Goal: Task Accomplishment & Management: Manage account settings

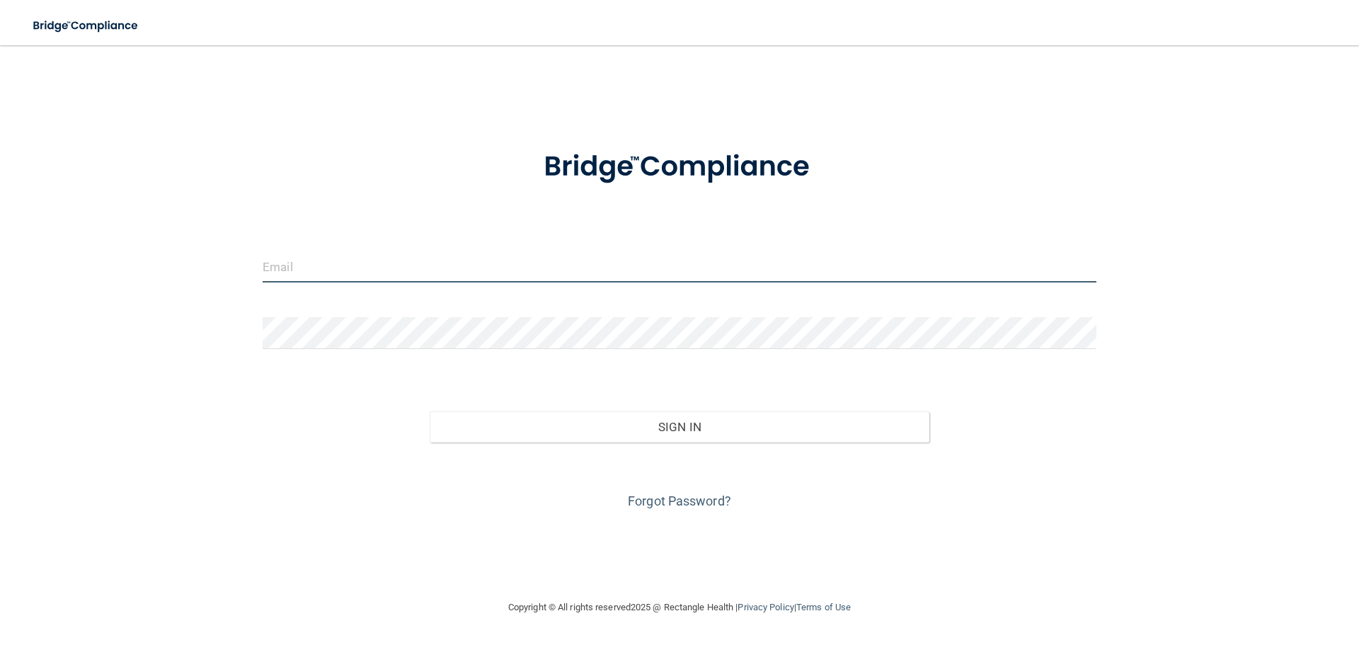
click at [324, 270] on input "email" at bounding box center [680, 267] width 834 height 32
type input "[PERSON_NAME][EMAIL_ADDRESS][PERSON_NAME][DOMAIN_NAME]"
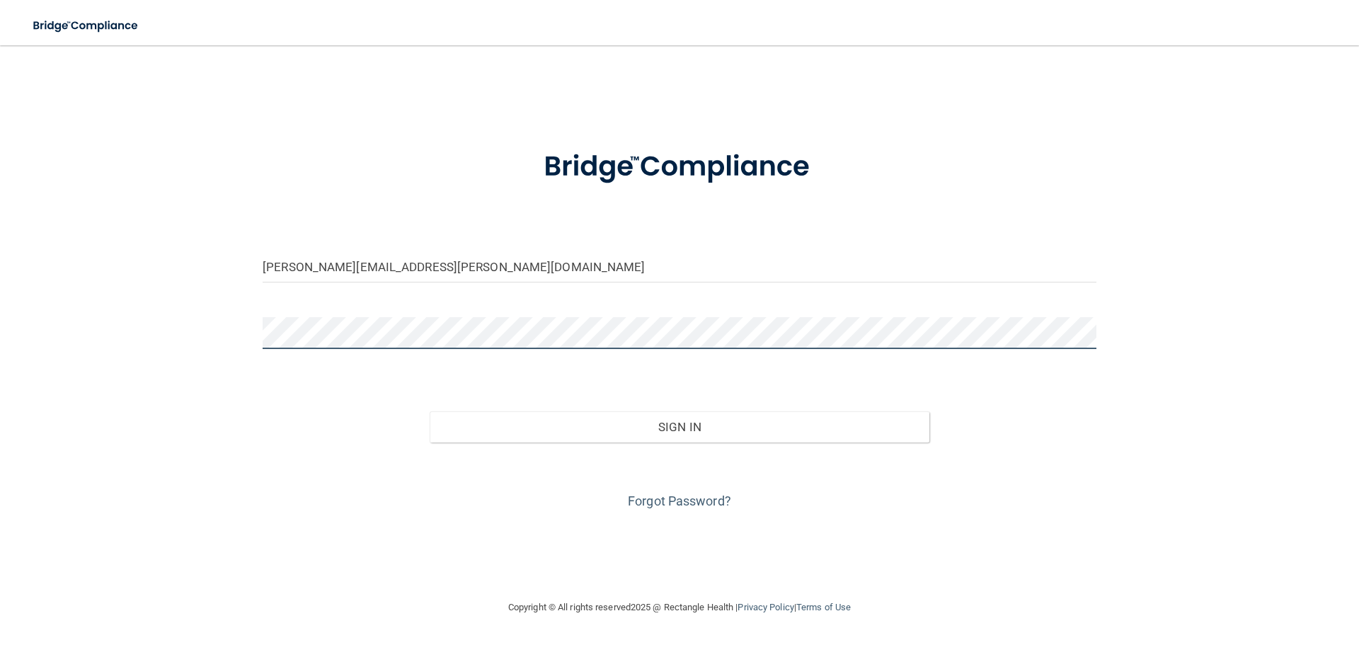
click at [430, 411] on button "Sign In" at bounding box center [680, 426] width 500 height 31
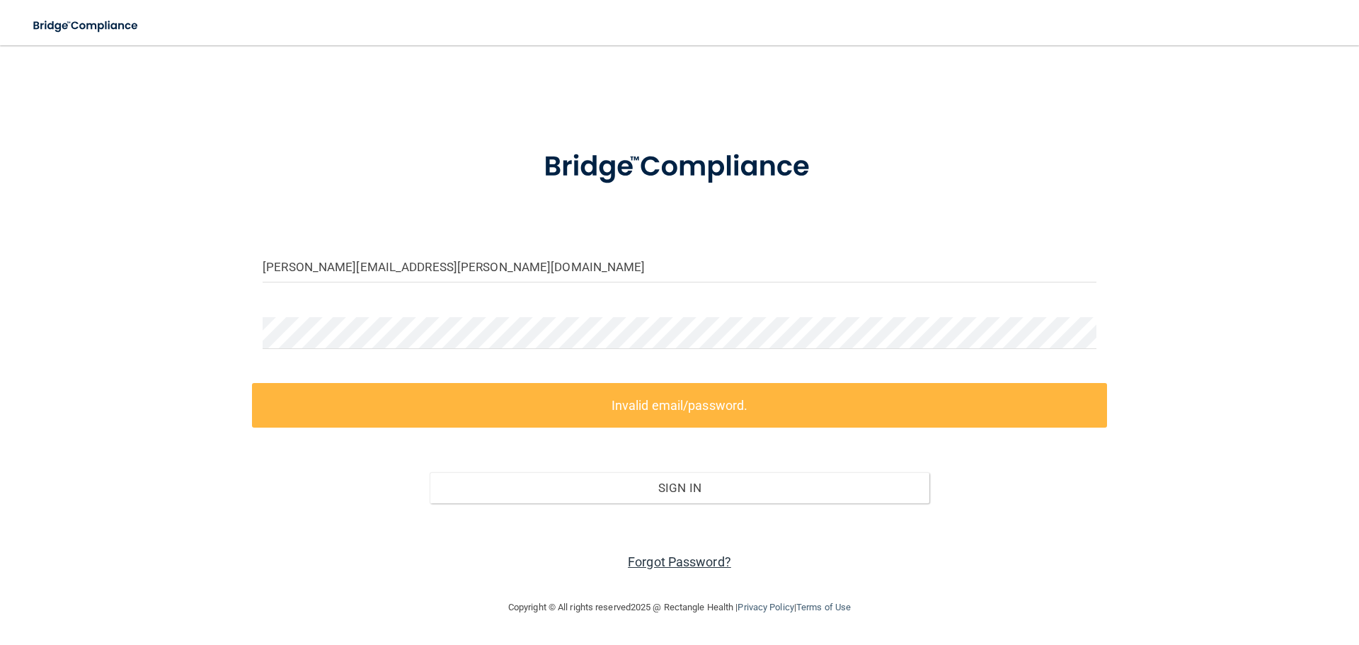
click at [707, 565] on link "Forgot Password?" at bounding box center [679, 561] width 103 height 15
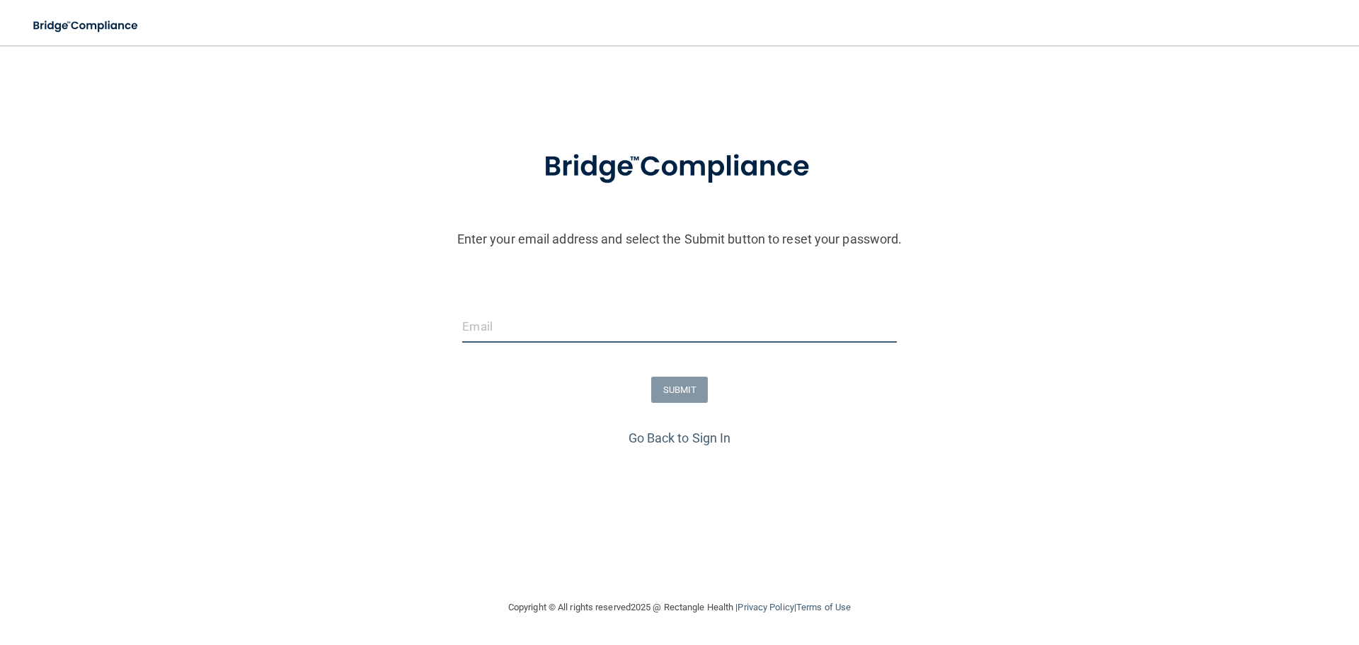
click at [528, 329] on input "email" at bounding box center [679, 327] width 434 height 32
type input "[PERSON_NAME][EMAIL_ADDRESS][PERSON_NAME][DOMAIN_NAME]"
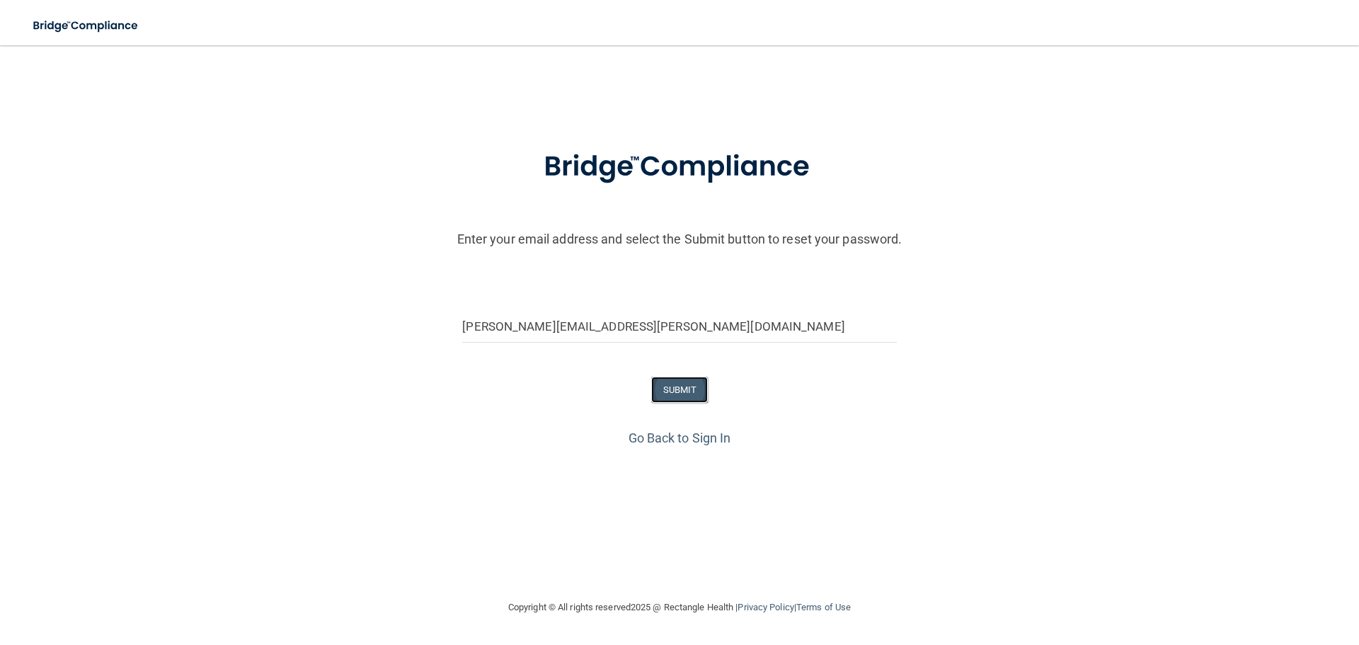
click at [680, 394] on button "SUBMIT" at bounding box center [679, 390] width 57 height 26
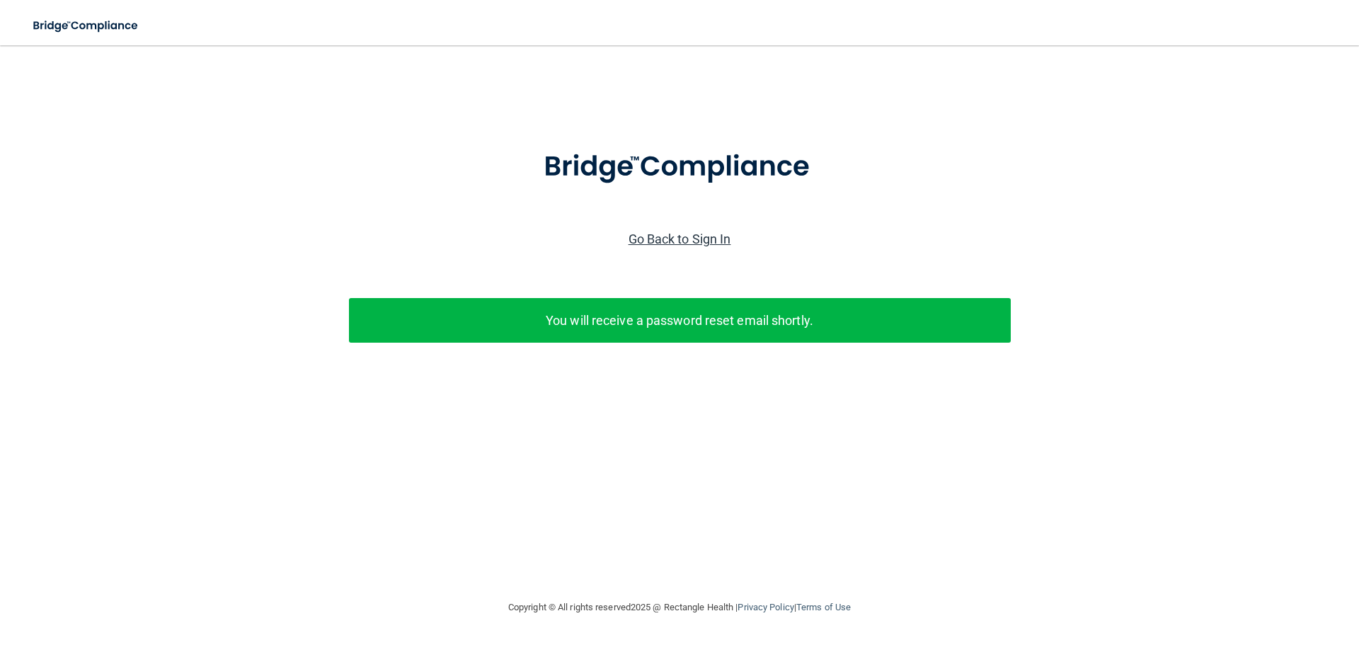
click at [669, 235] on link "Go Back to Sign In" at bounding box center [680, 238] width 103 height 15
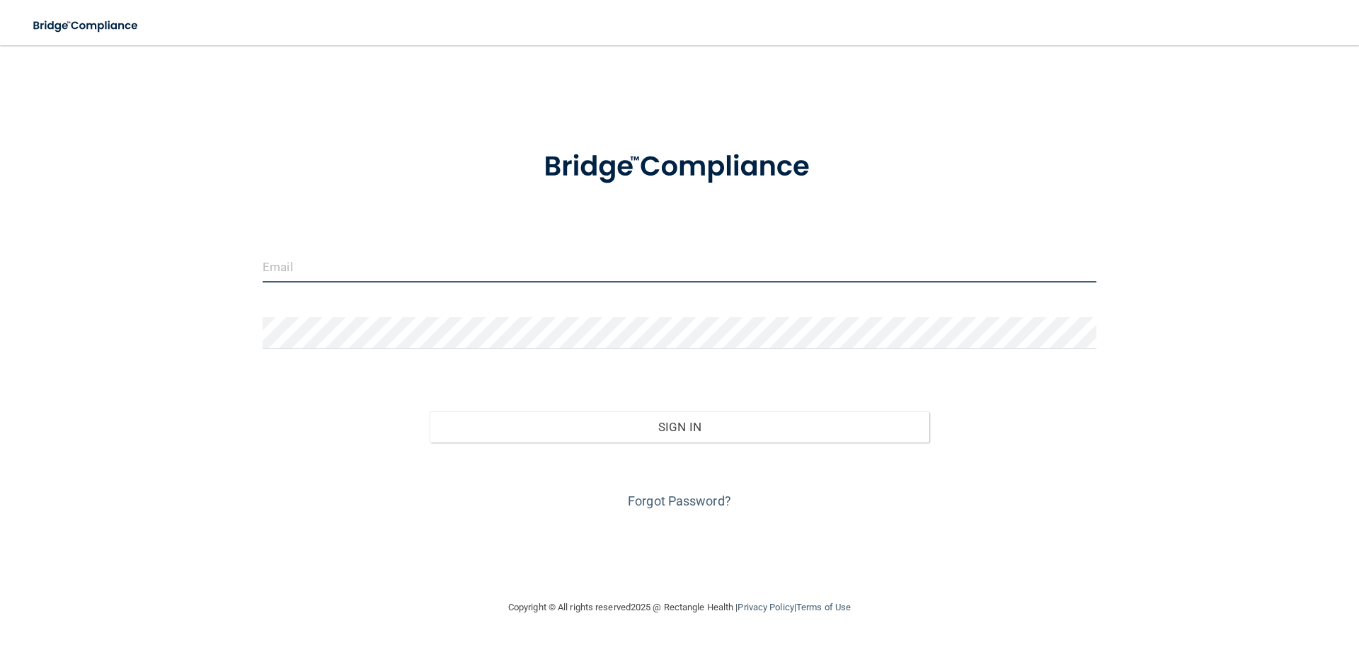
click at [538, 275] on input "email" at bounding box center [680, 267] width 834 height 32
type input "[PERSON_NAME][EMAIL_ADDRESS][PERSON_NAME][DOMAIN_NAME]"
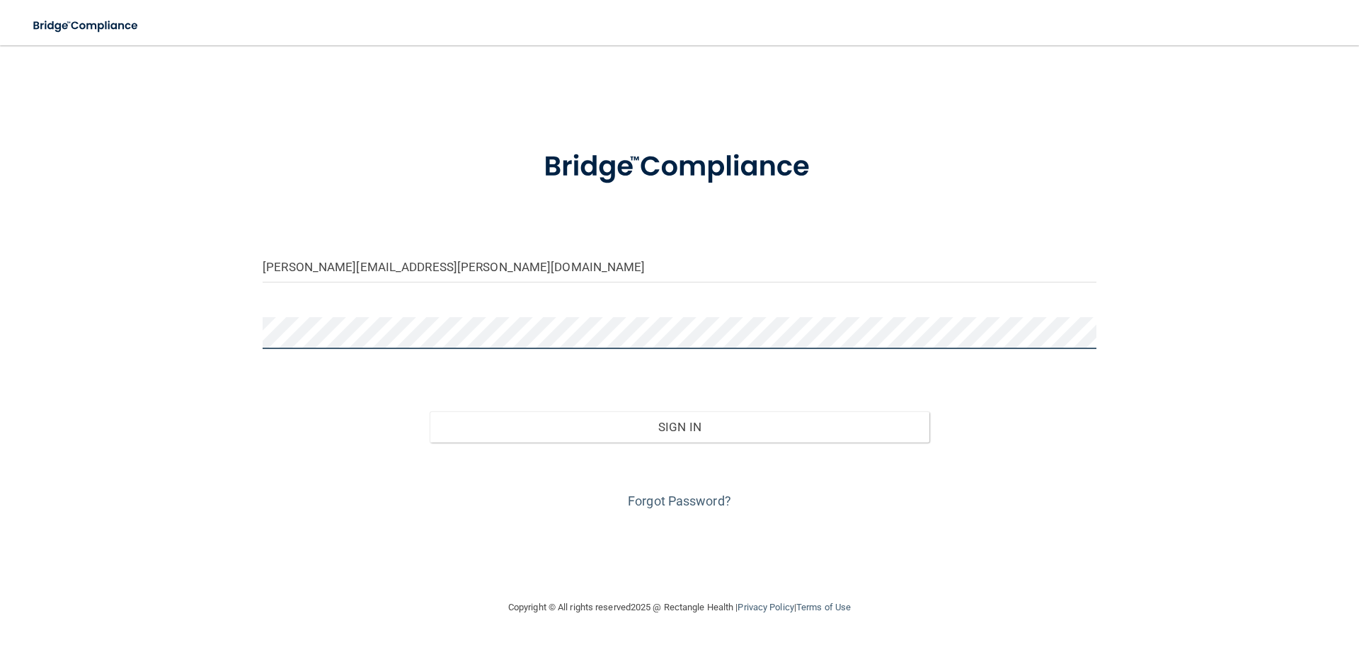
click at [430, 411] on button "Sign In" at bounding box center [680, 426] width 500 height 31
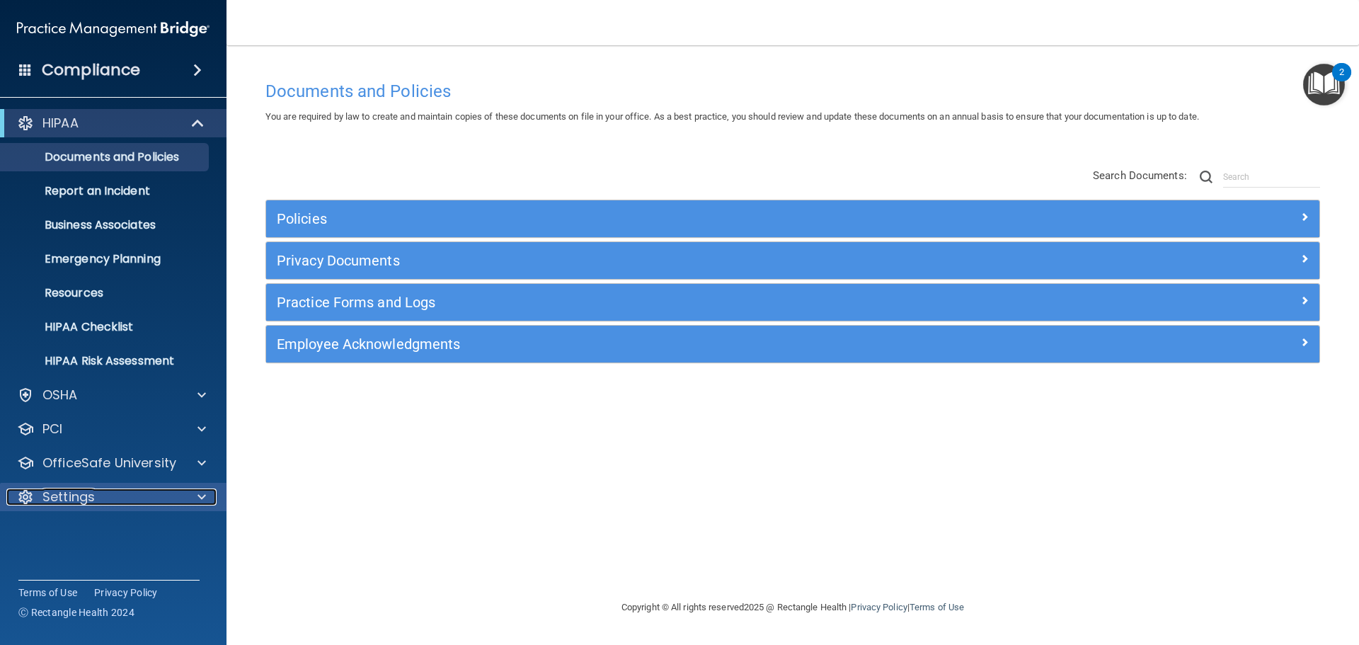
click at [69, 500] on p "Settings" at bounding box center [68, 496] width 52 height 17
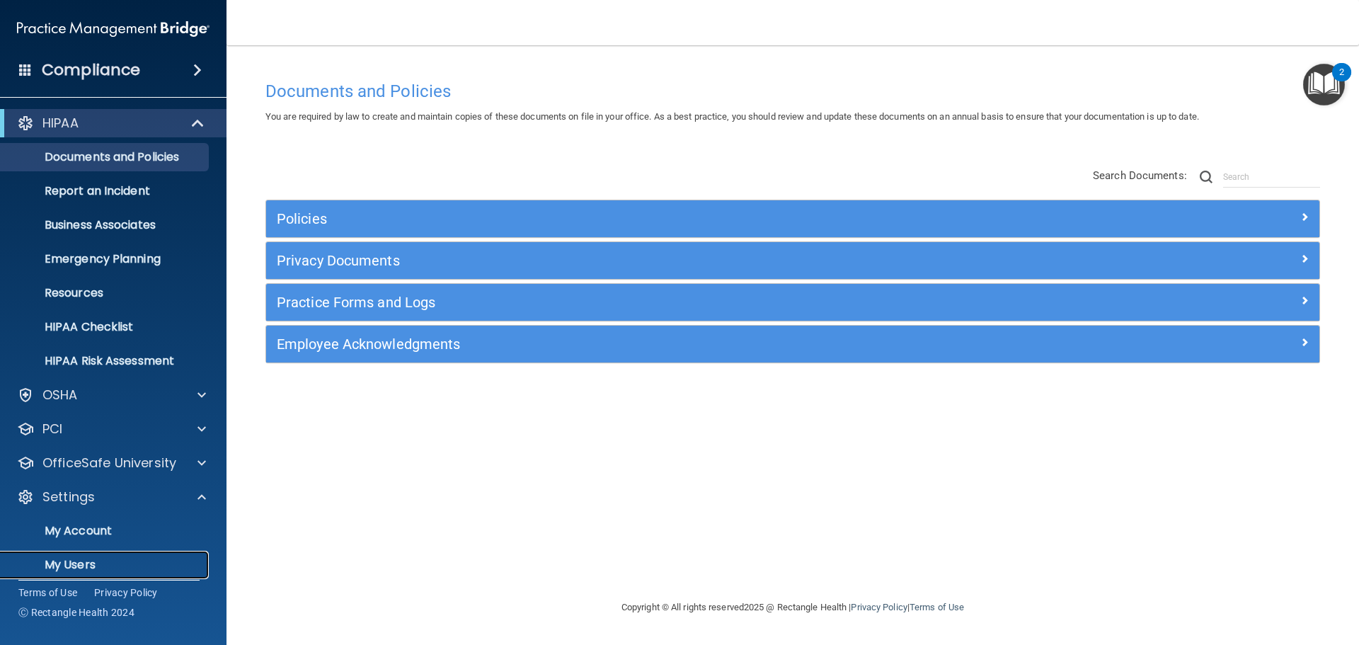
click at [65, 560] on p "My Users" at bounding box center [105, 565] width 193 height 14
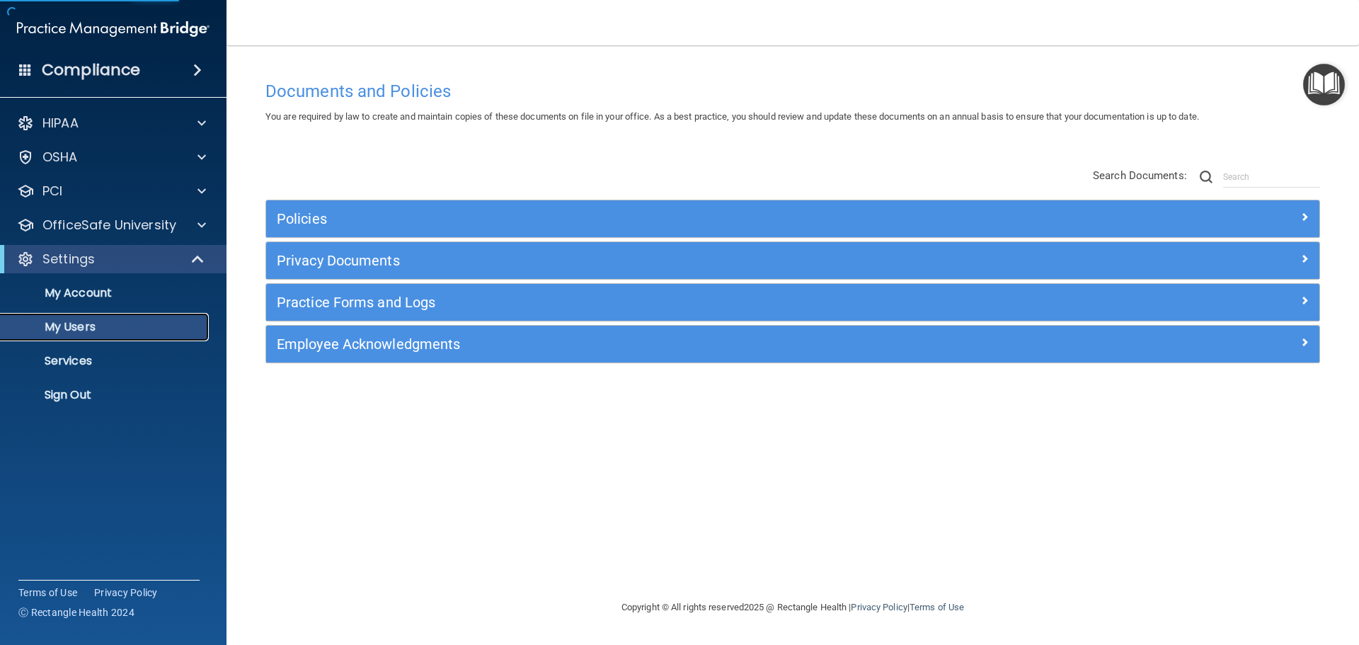
select select "20"
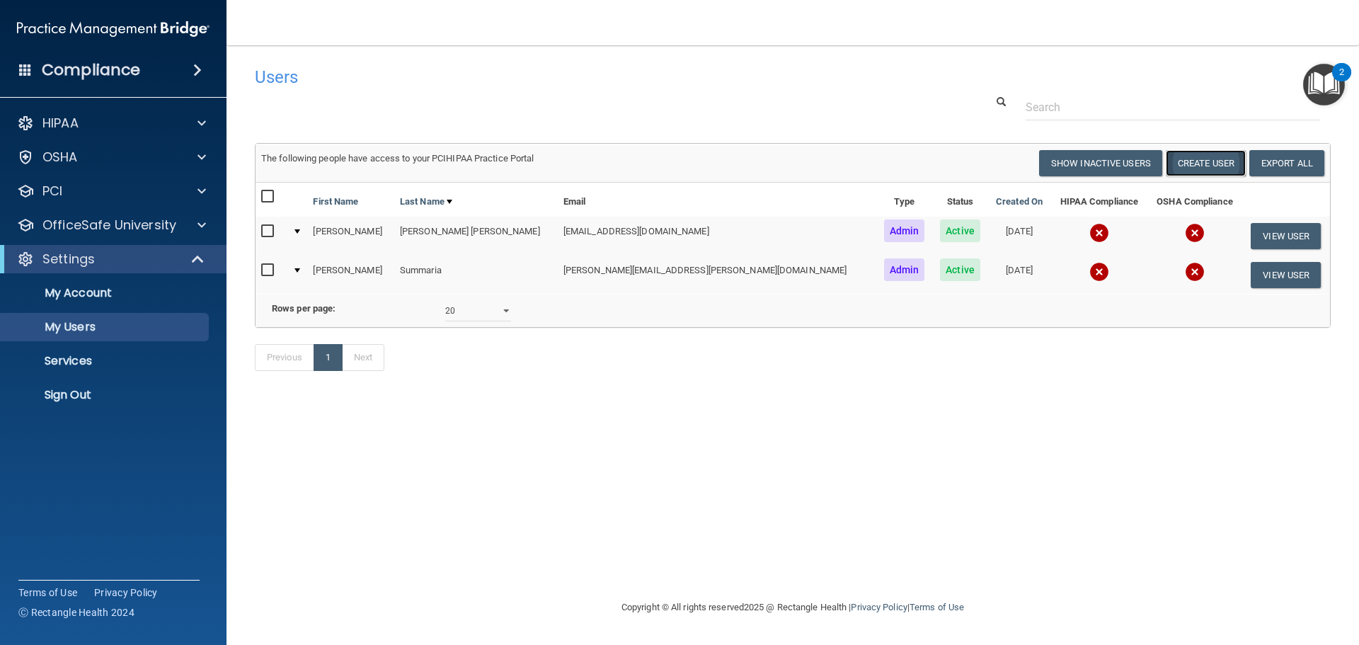
click at [1186, 158] on button "Create User" at bounding box center [1206, 163] width 80 height 26
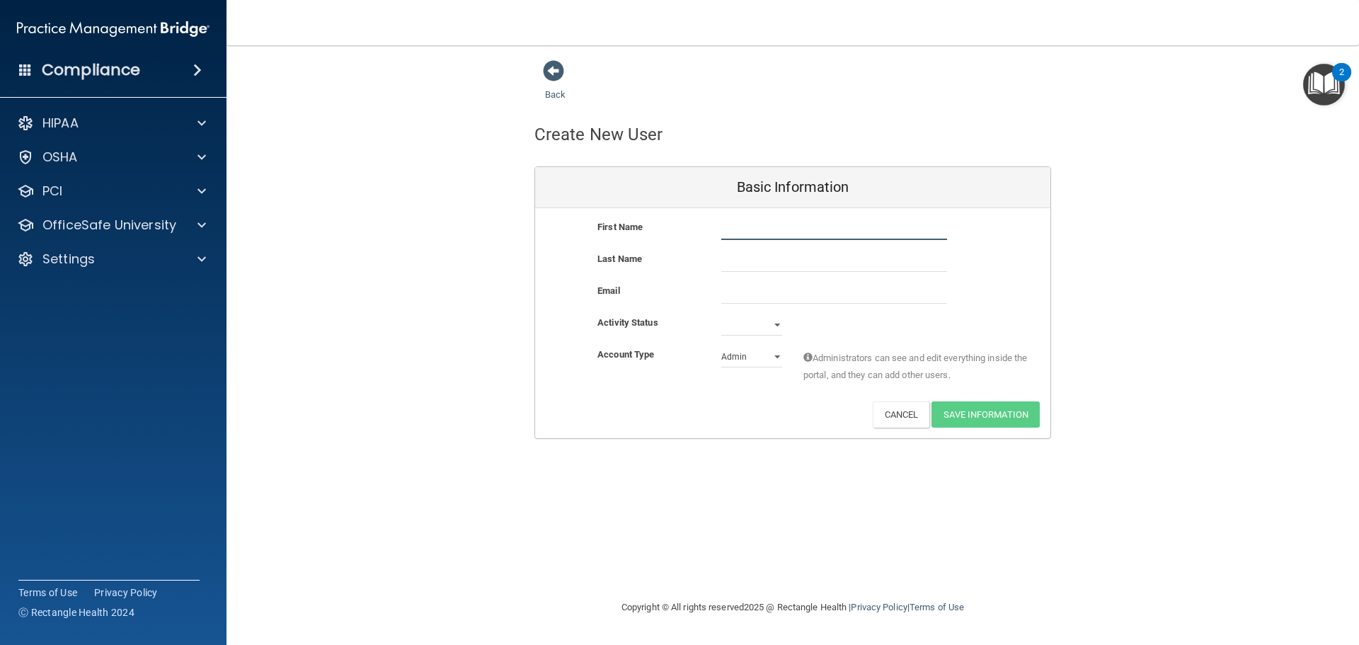
click at [743, 235] on input "text" at bounding box center [834, 229] width 226 height 21
type input "Amy"
type input "Bioni"
click at [735, 302] on input "email" at bounding box center [834, 292] width 226 height 21
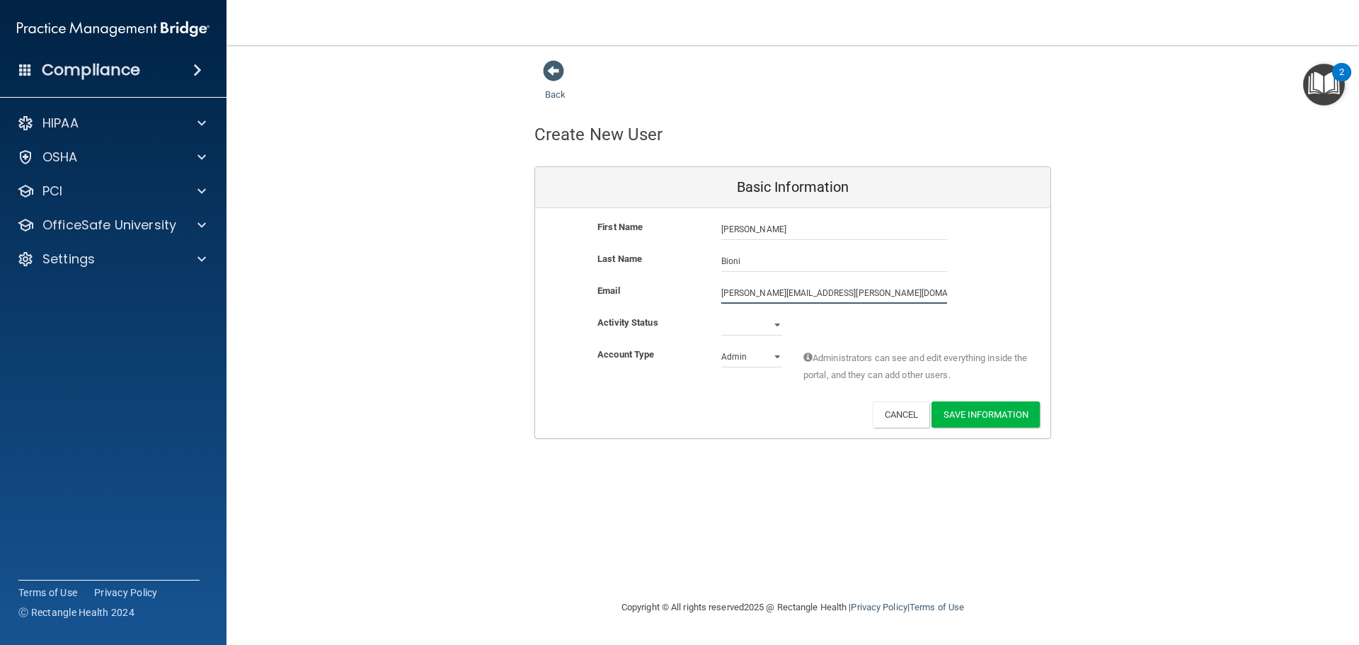
type input "amy.bioni@ameridentco.com"
click at [777, 326] on select "Active Inactive" at bounding box center [751, 324] width 61 height 21
select select "active"
click at [721, 314] on select "Active Inactive" at bounding box center [751, 324] width 61 height 21
click at [756, 357] on select "Admin Member" at bounding box center [751, 356] width 61 height 21
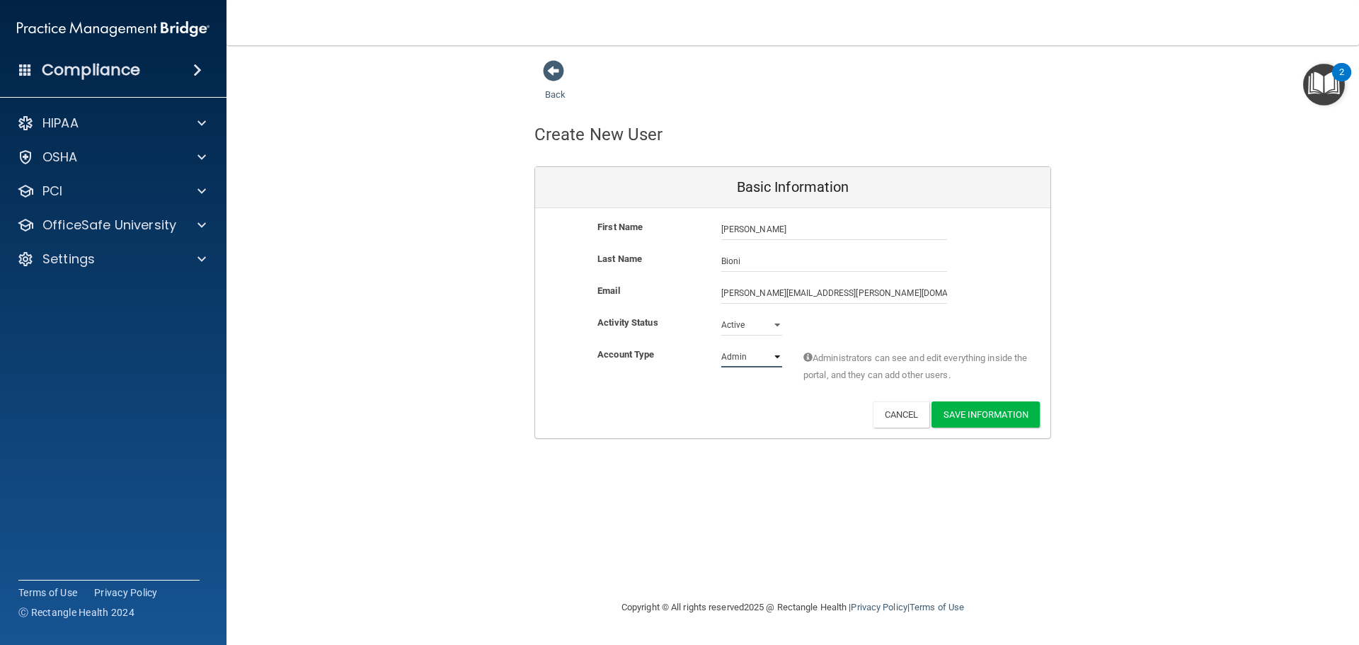
select select "practice_member"
click at [721, 346] on select "Admin Member" at bounding box center [751, 356] width 61 height 21
click at [983, 413] on button "Save Information" at bounding box center [986, 414] width 108 height 26
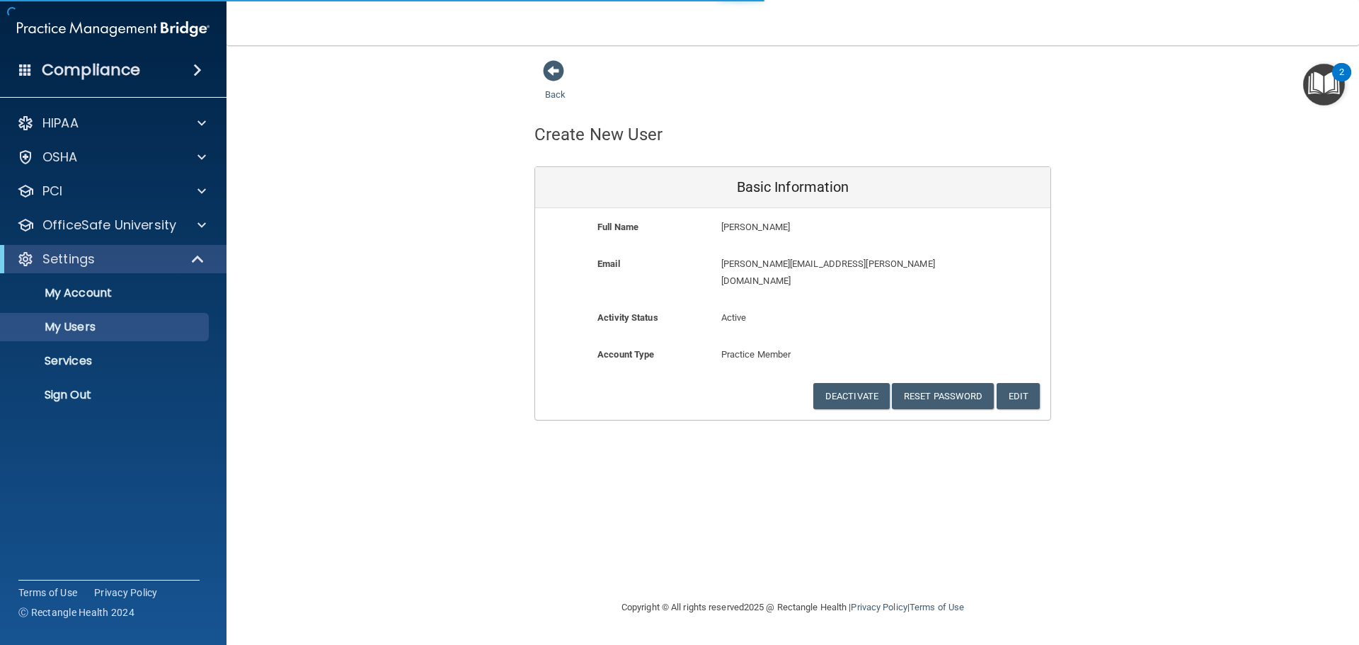
select select "20"
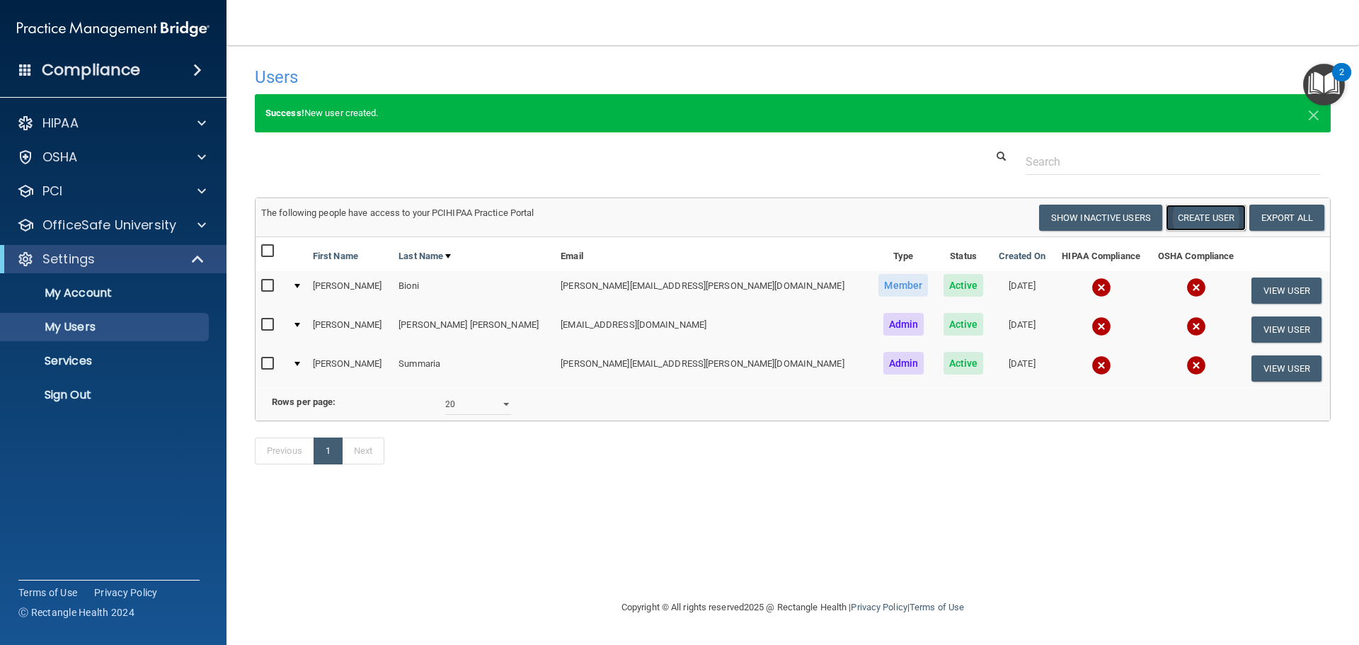
click at [1208, 216] on button "Create User" at bounding box center [1206, 218] width 80 height 26
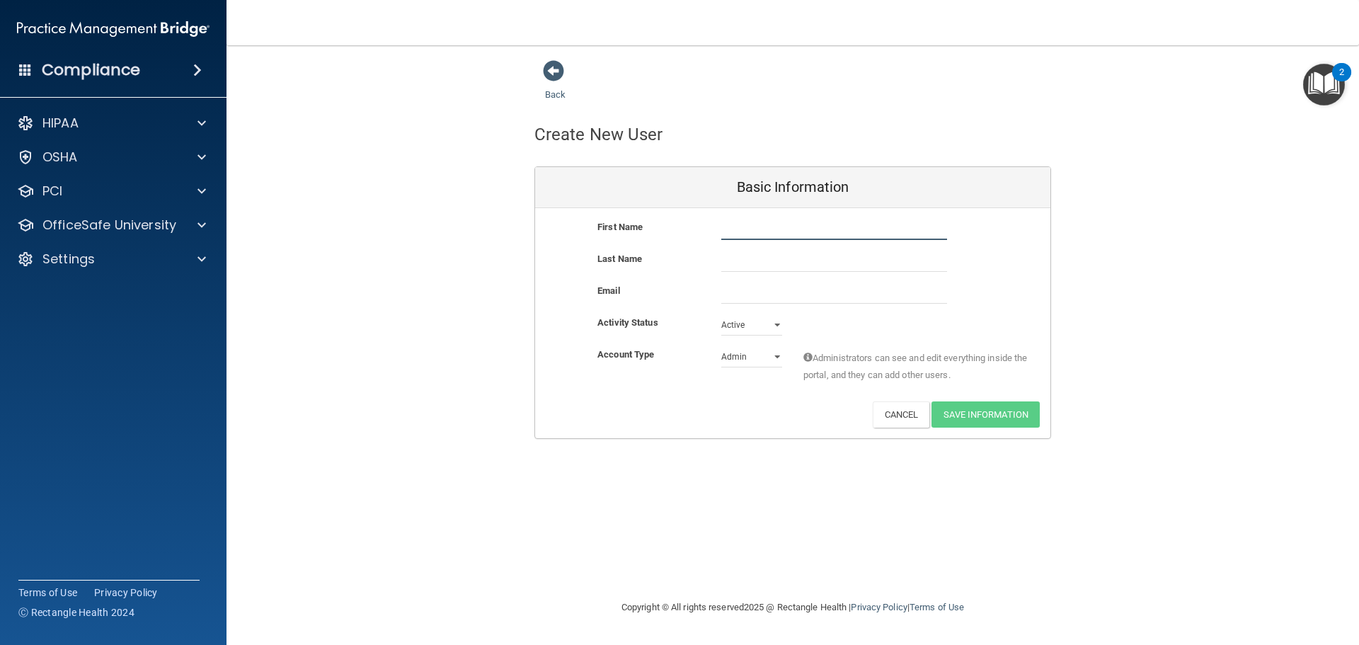
click at [746, 235] on input "text" at bounding box center [834, 229] width 226 height 21
click at [724, 230] on input "text" at bounding box center [834, 229] width 226 height 21
type input "f"
type input "Faye"
type input "Blum"
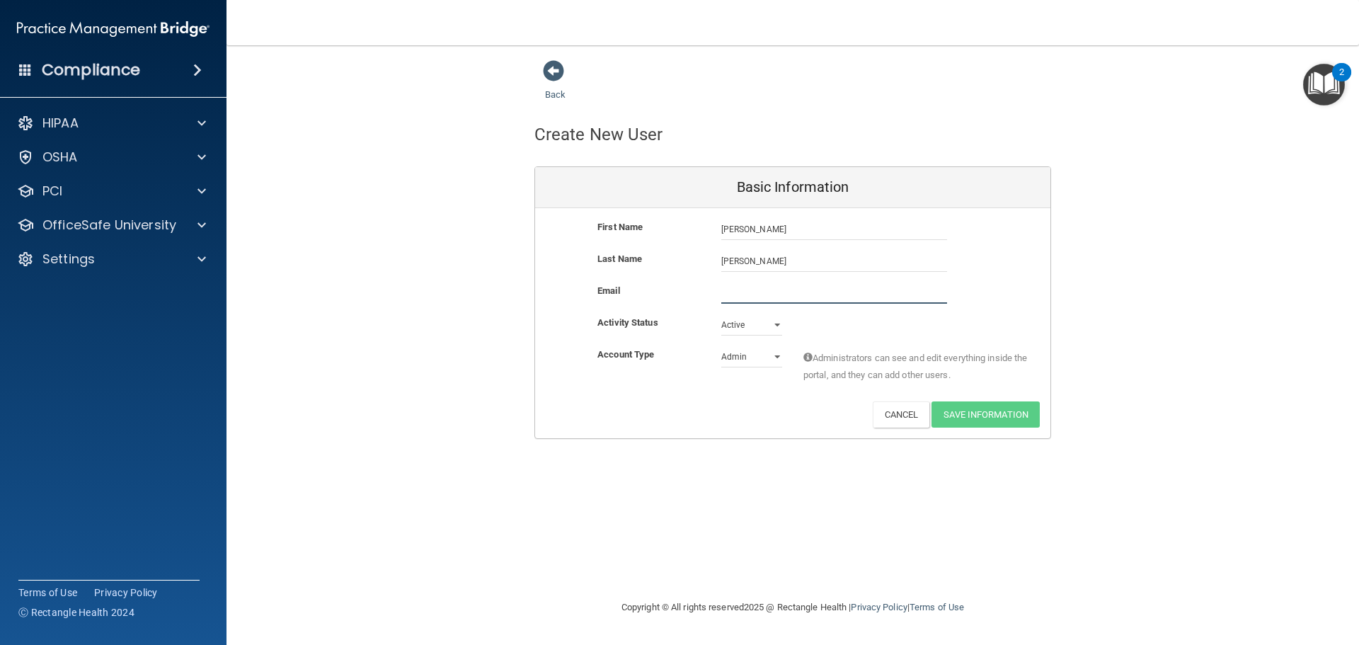
click at [731, 302] on input "email" at bounding box center [834, 292] width 226 height 21
click at [750, 290] on input "email" at bounding box center [834, 292] width 226 height 21
type input "faye.blum@ameridentco.com"
click at [748, 359] on select "Admin Member" at bounding box center [751, 356] width 61 height 21
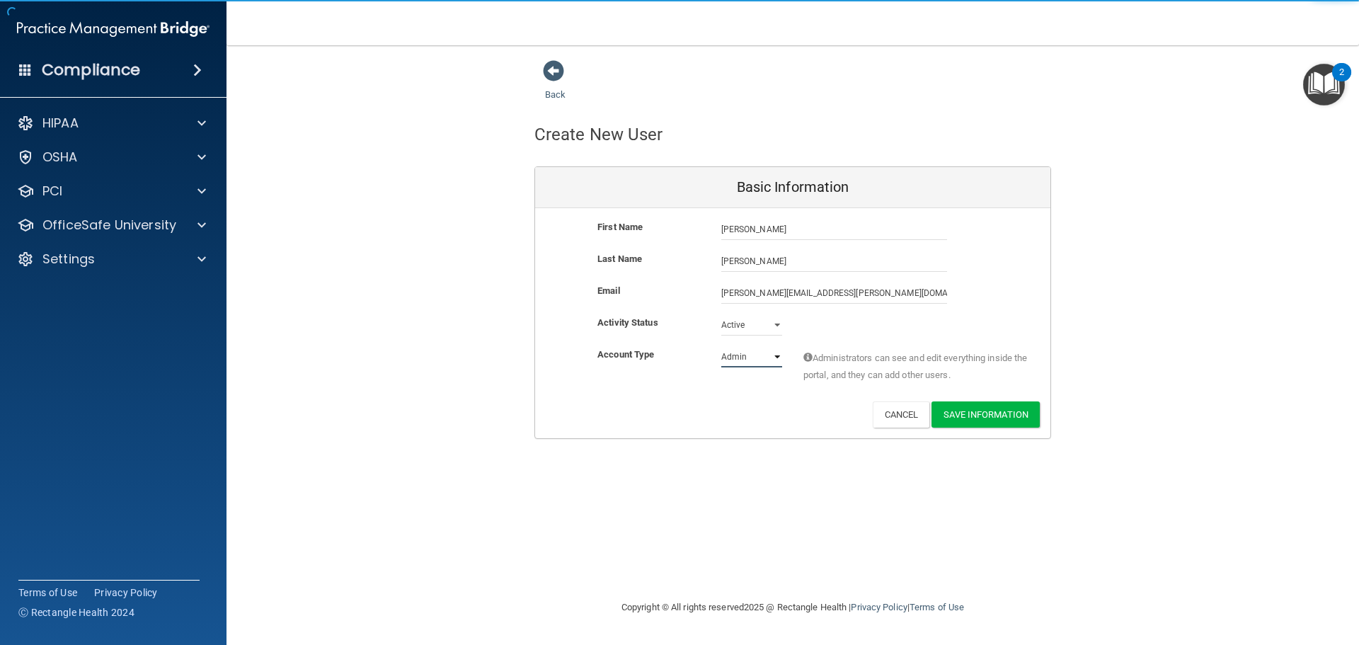
select select "practice_member"
click at [721, 346] on select "Admin Member" at bounding box center [751, 356] width 61 height 21
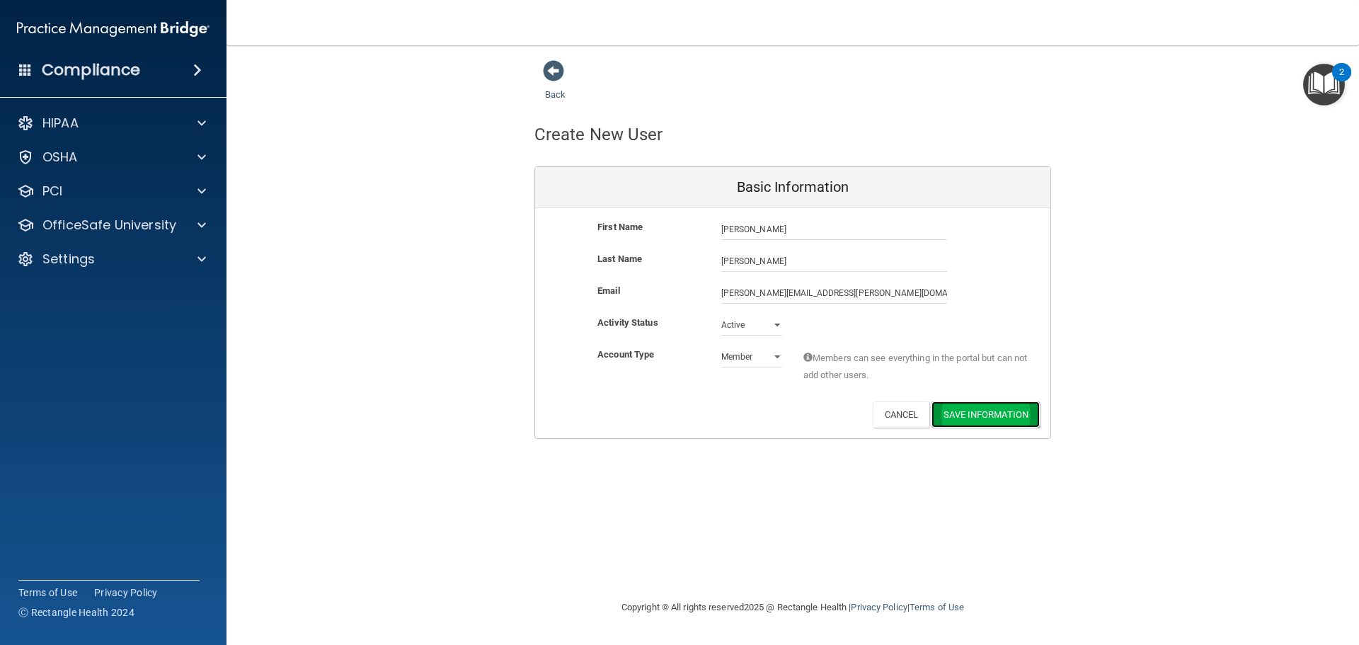
click at [973, 405] on button "Save Information" at bounding box center [986, 414] width 108 height 26
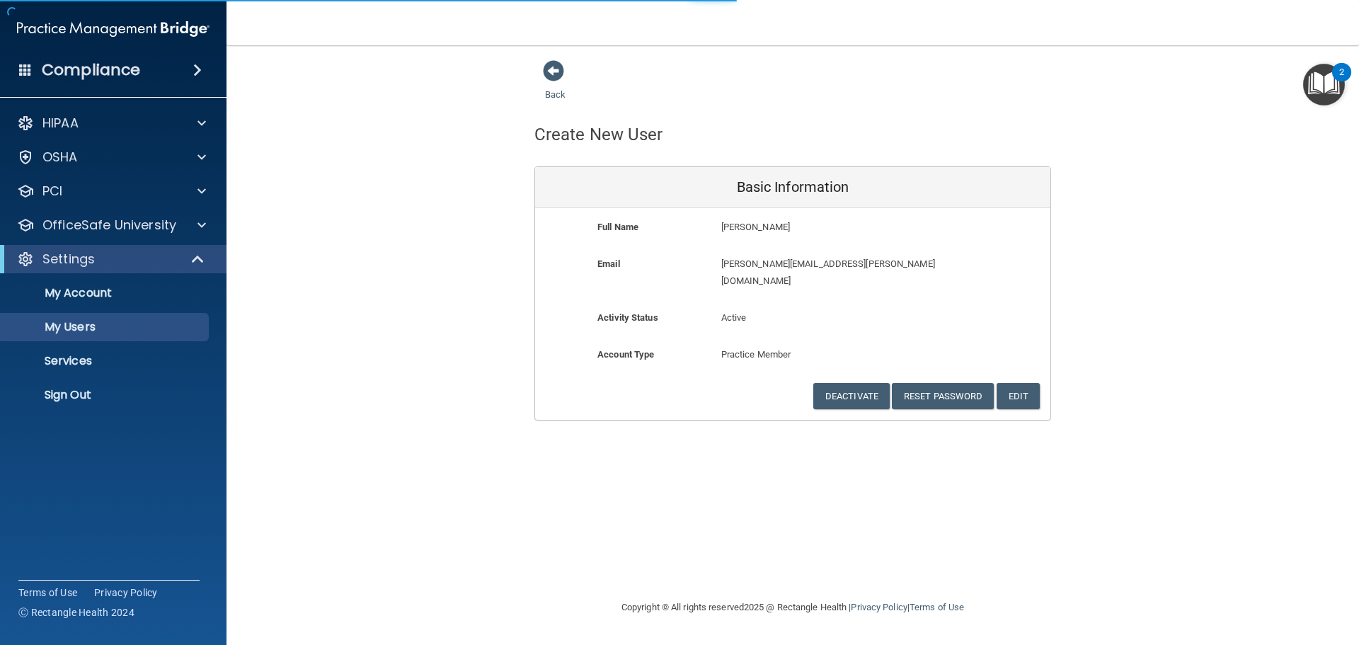
select select "20"
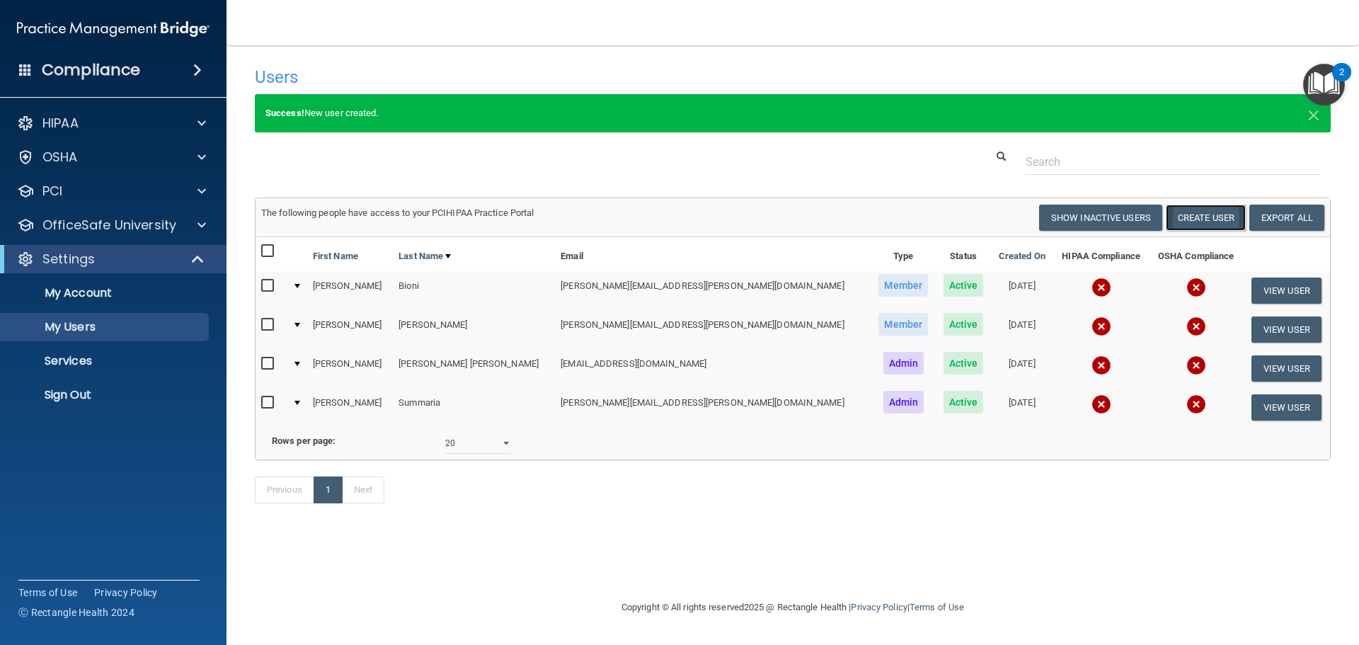
click at [1215, 212] on button "Create User" at bounding box center [1206, 218] width 80 height 26
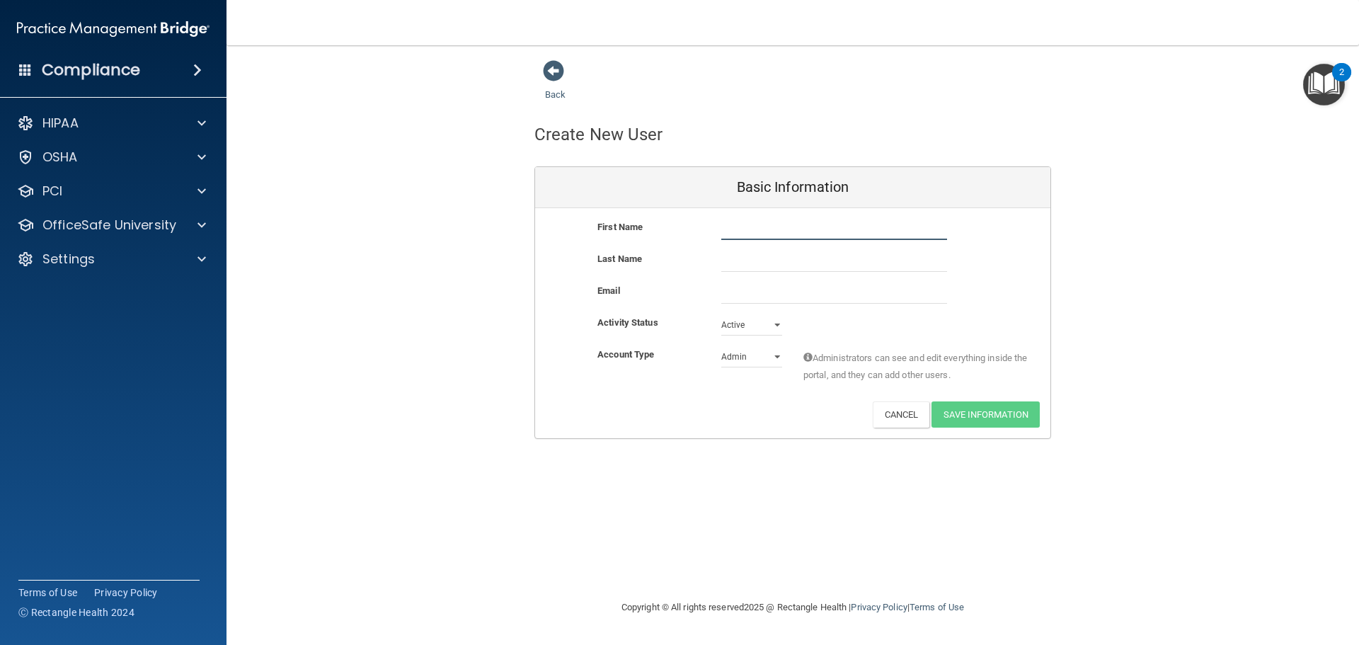
click at [733, 234] on input "text" at bounding box center [834, 229] width 226 height 21
type input "Paige"
type input "Ott"
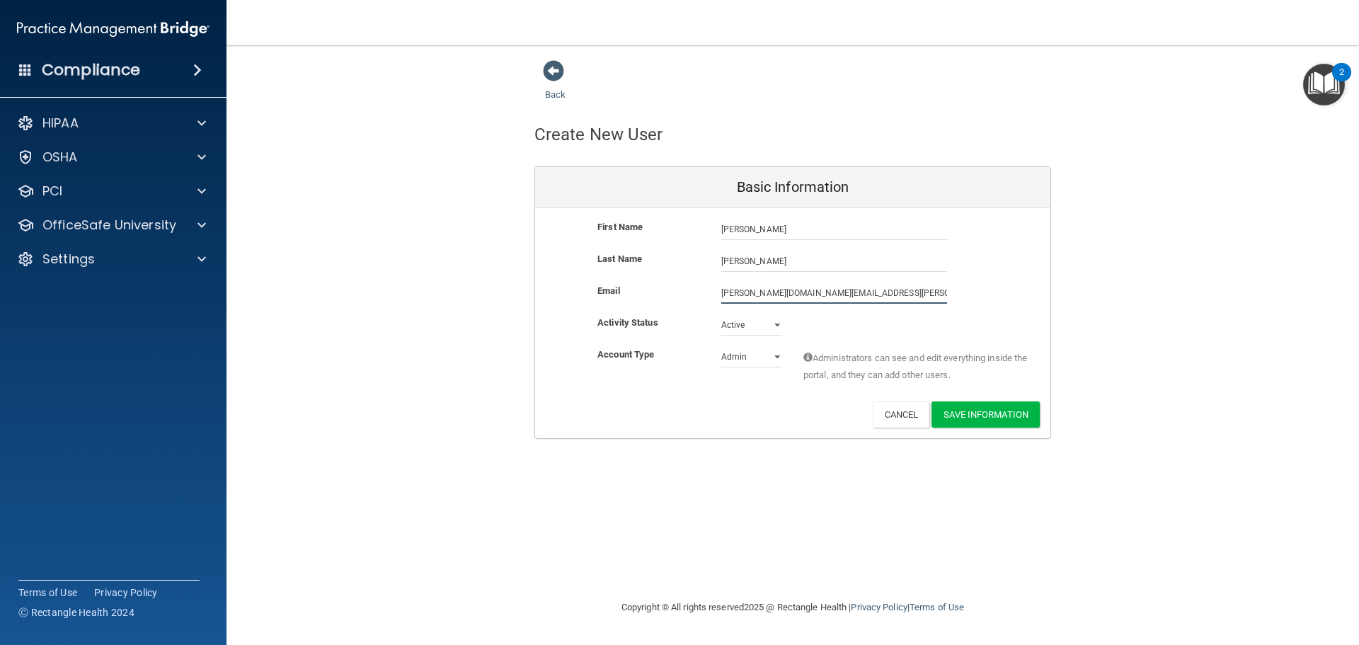
type input "paige.ott@ameridentco.com"
click at [734, 358] on select "Admin Member" at bounding box center [751, 359] width 61 height 21
select select "practice_member"
click at [721, 346] on select "Admin Member" at bounding box center [751, 356] width 61 height 21
click at [988, 416] on button "Save Information" at bounding box center [986, 414] width 108 height 26
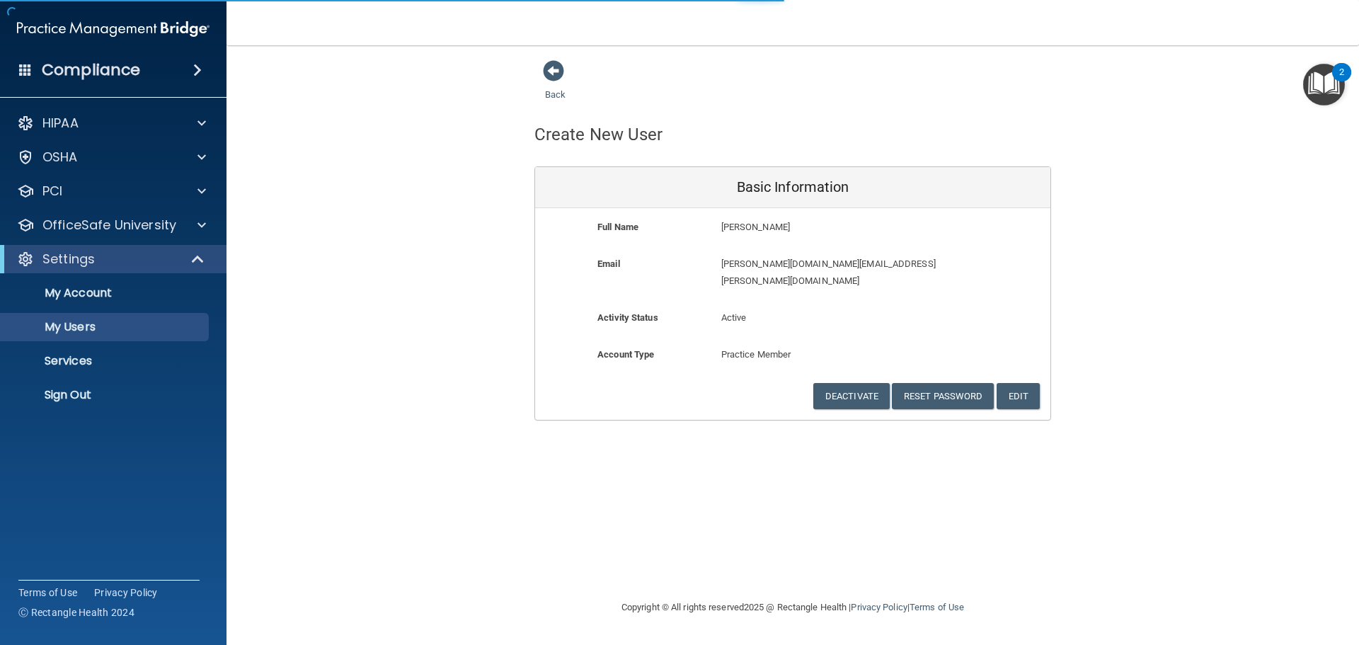
select select "20"
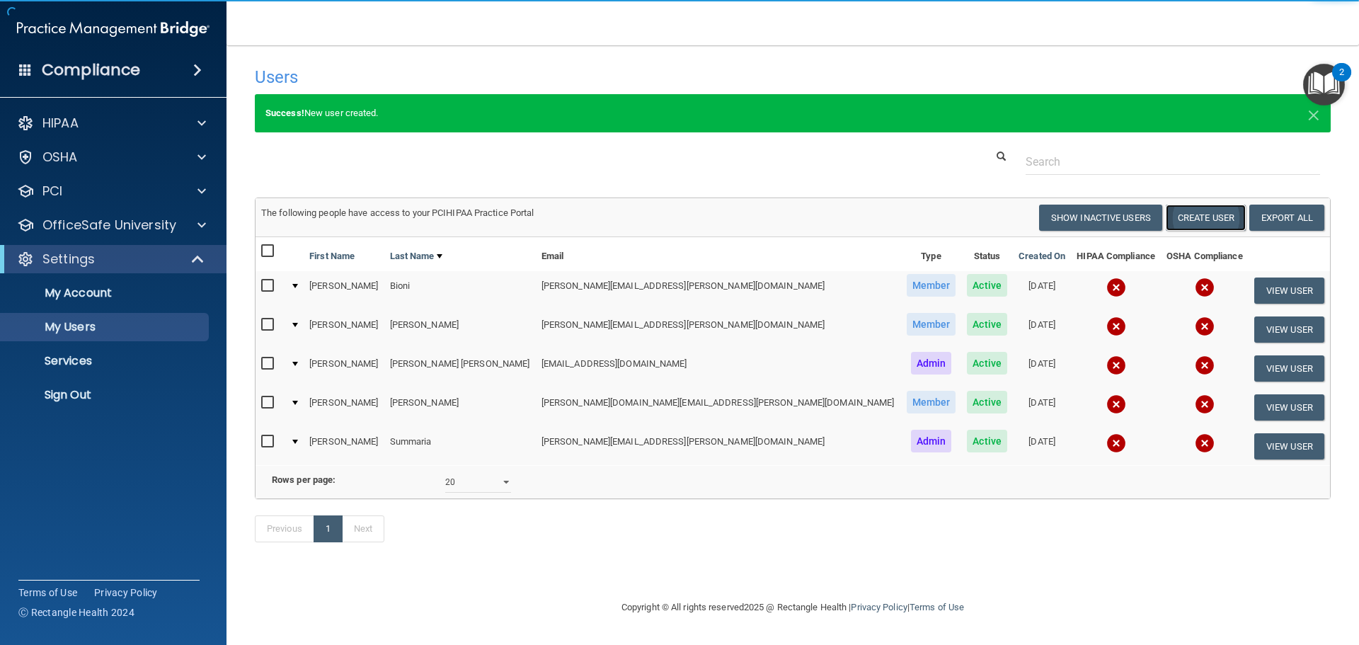
click at [1185, 219] on button "Create User" at bounding box center [1206, 218] width 80 height 26
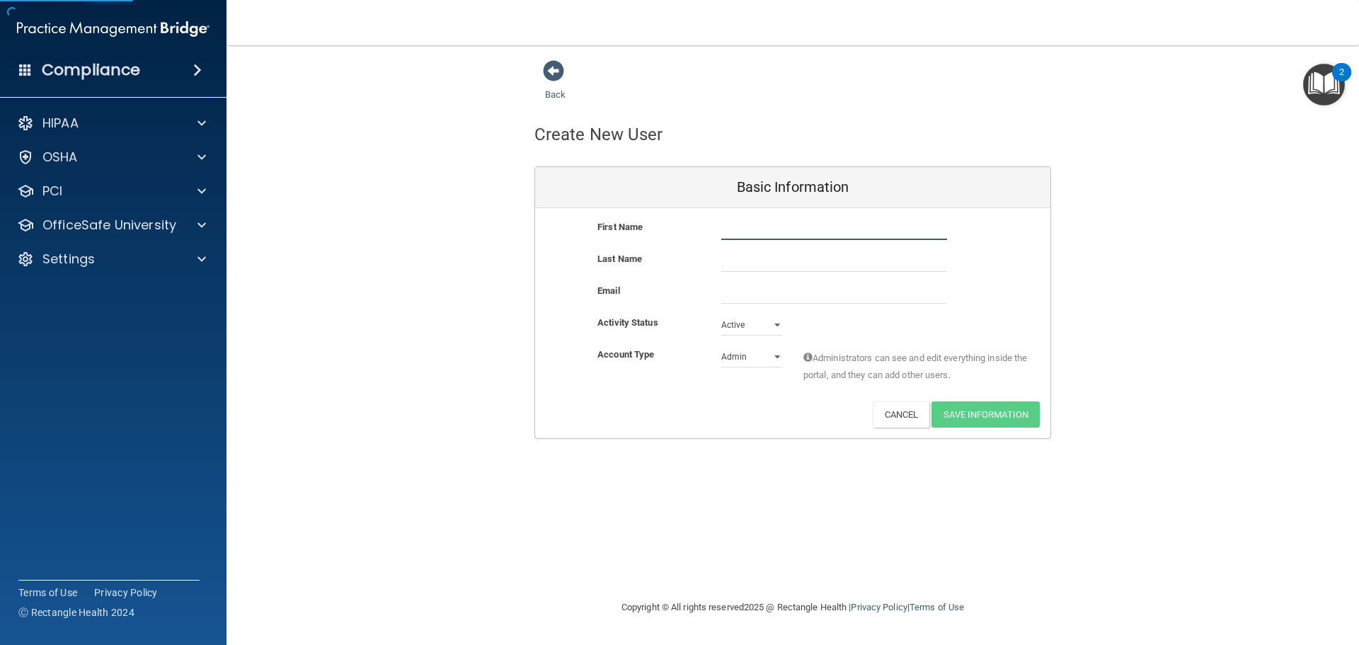
click at [727, 229] on input "text" at bounding box center [834, 229] width 226 height 21
type input "Kathleen"
type input "Bernhardt"
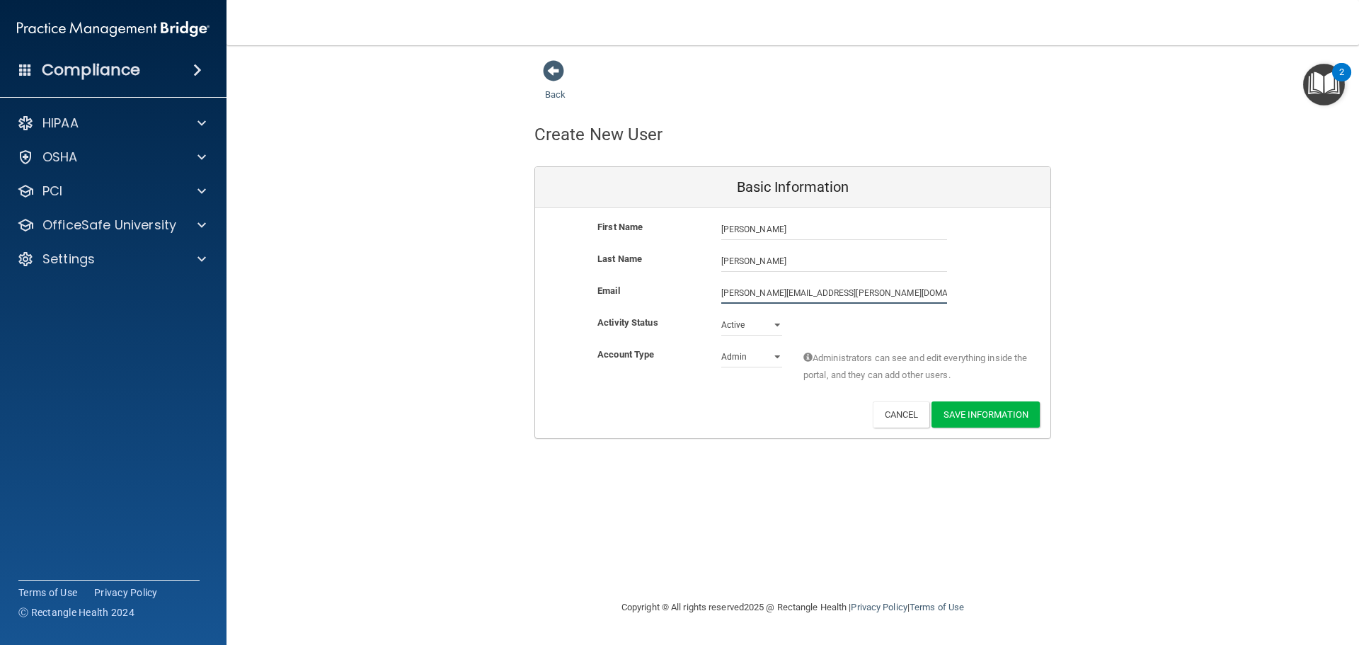
type input "kathleen.bernhardt@ameridentco.com"
click at [736, 362] on select "Admin Member" at bounding box center [751, 356] width 61 height 21
select select "practice_member"
click at [721, 346] on select "Admin Member" at bounding box center [751, 356] width 61 height 21
click at [990, 416] on button "Save Information" at bounding box center [986, 414] width 108 height 26
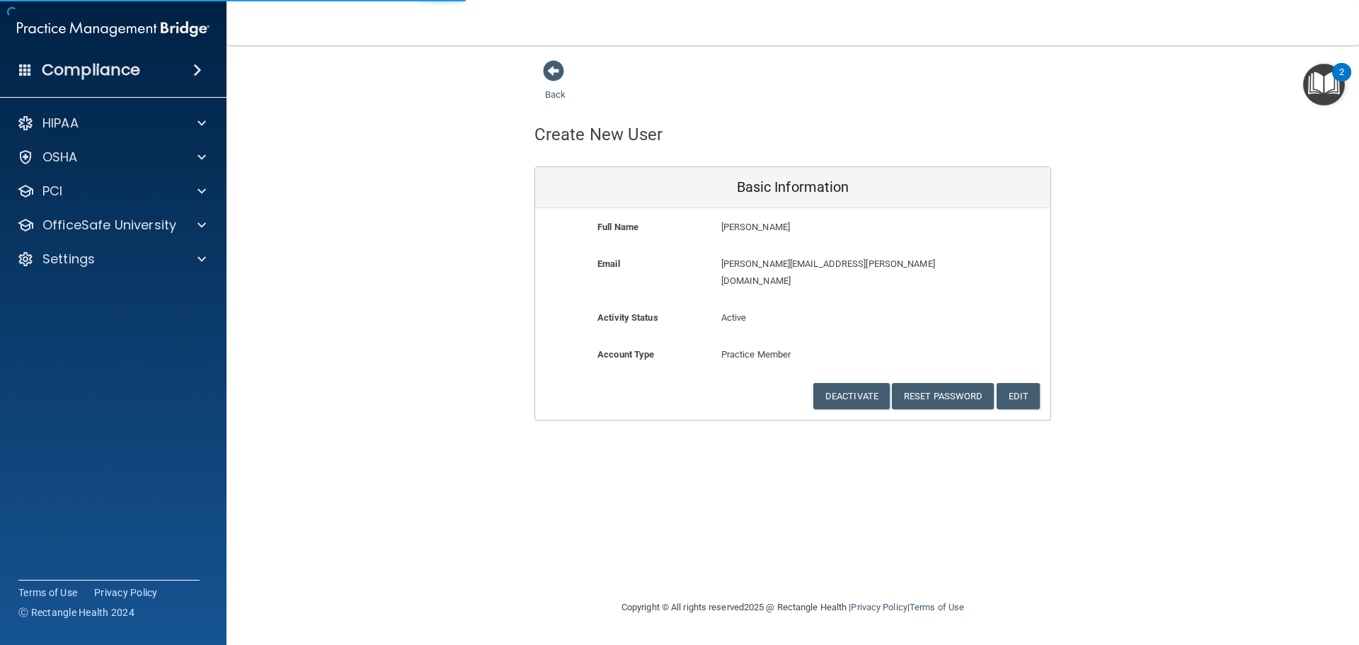
click at [1319, 84] on img "Open Resource Center, 2 new notifications" at bounding box center [1324, 85] width 42 height 42
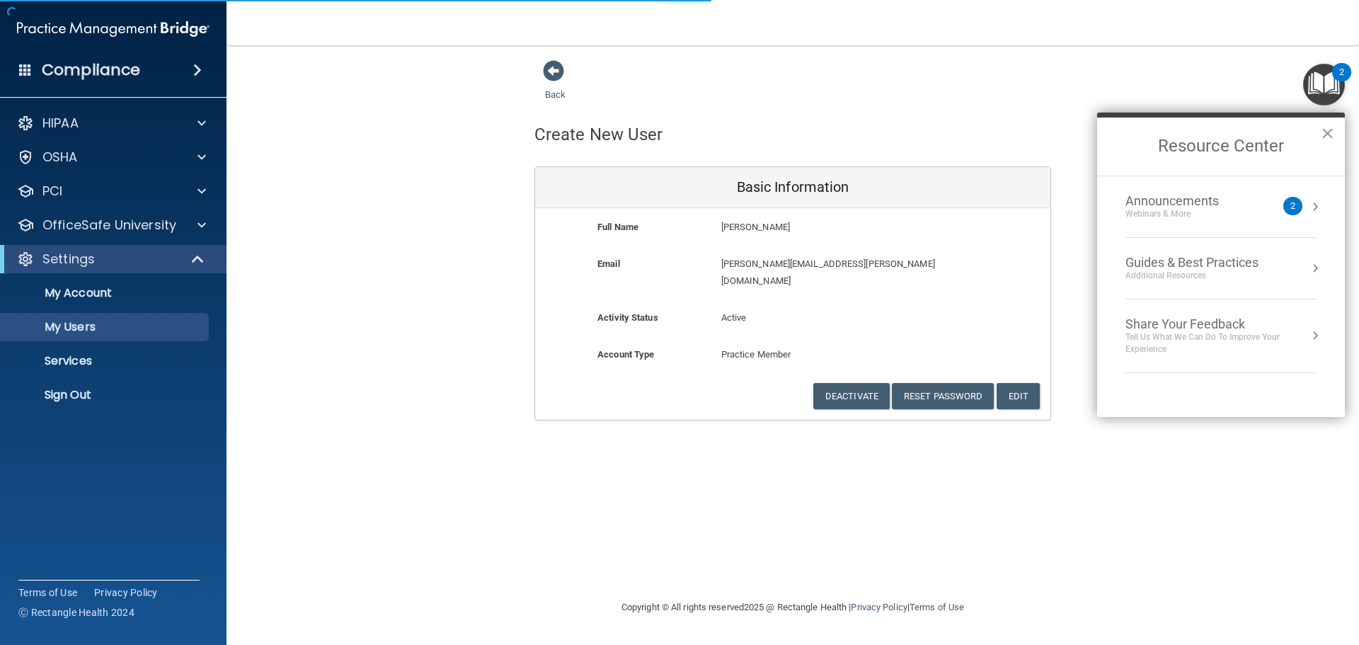
select select "20"
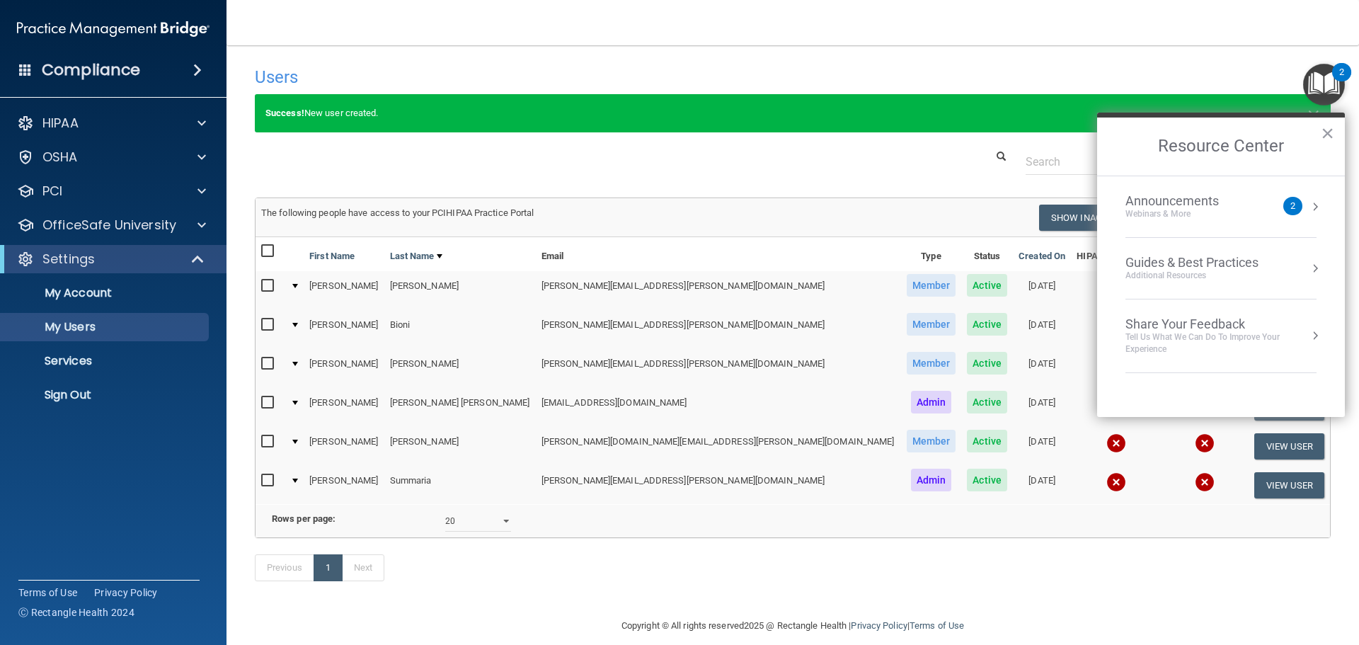
click at [1237, 79] on div "Users" at bounding box center [792, 76] width 1097 height 35
click at [1033, 64] on div "Users" at bounding box center [792, 76] width 1097 height 35
click at [1329, 132] on button "×" at bounding box center [1327, 133] width 13 height 23
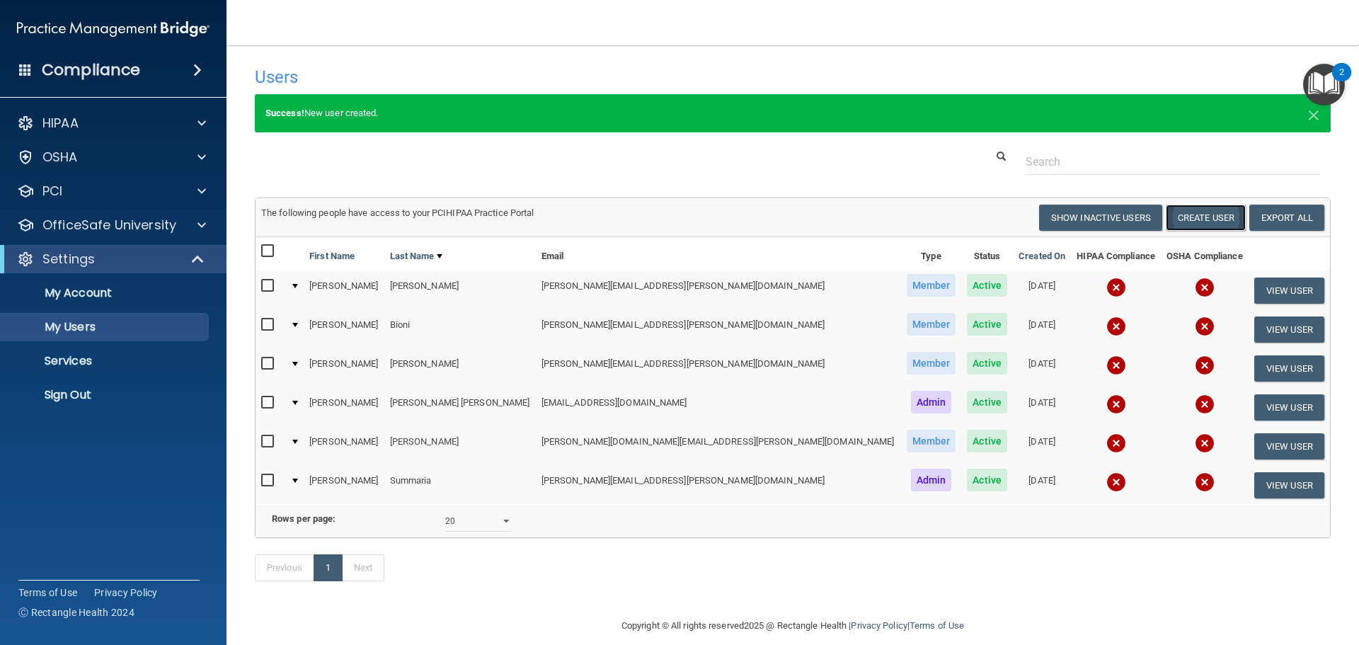
click at [1189, 207] on button "Create User" at bounding box center [1206, 218] width 80 height 26
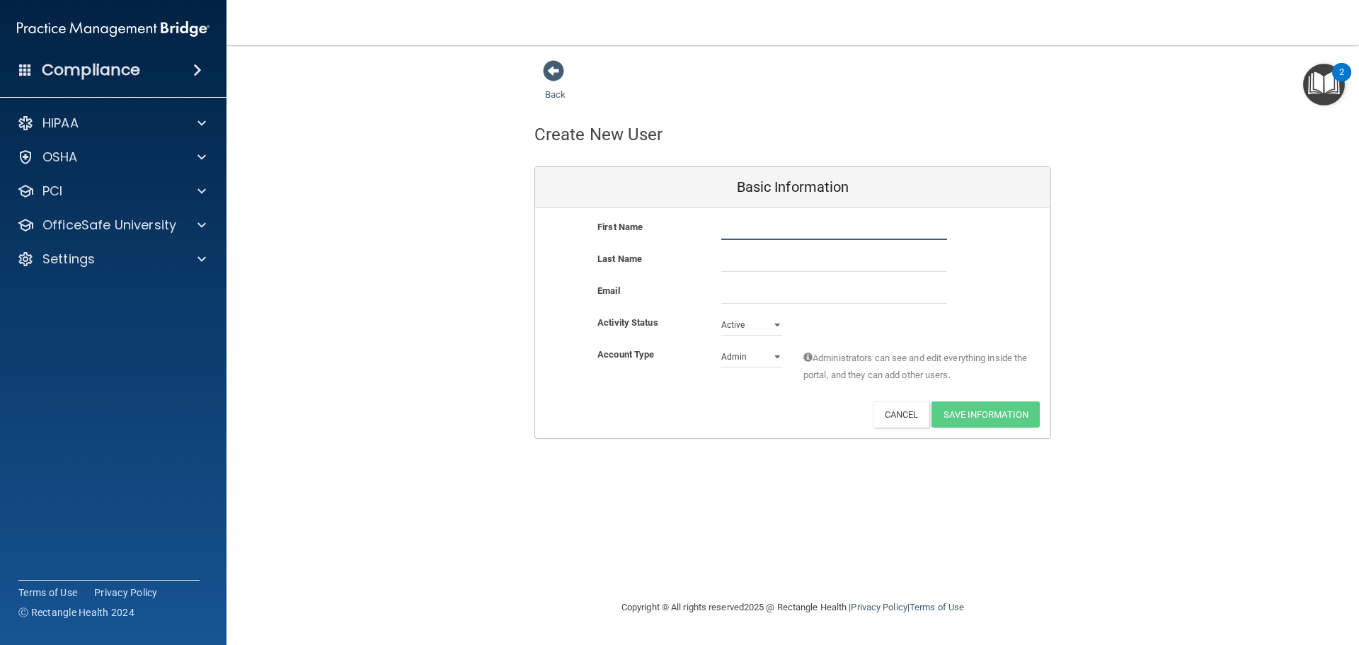
click at [722, 232] on input "text" at bounding box center [834, 229] width 226 height 21
click at [740, 235] on input "text" at bounding box center [834, 229] width 226 height 21
type input "morgan"
type input "brown"
click at [726, 302] on input "email" at bounding box center [834, 292] width 226 height 21
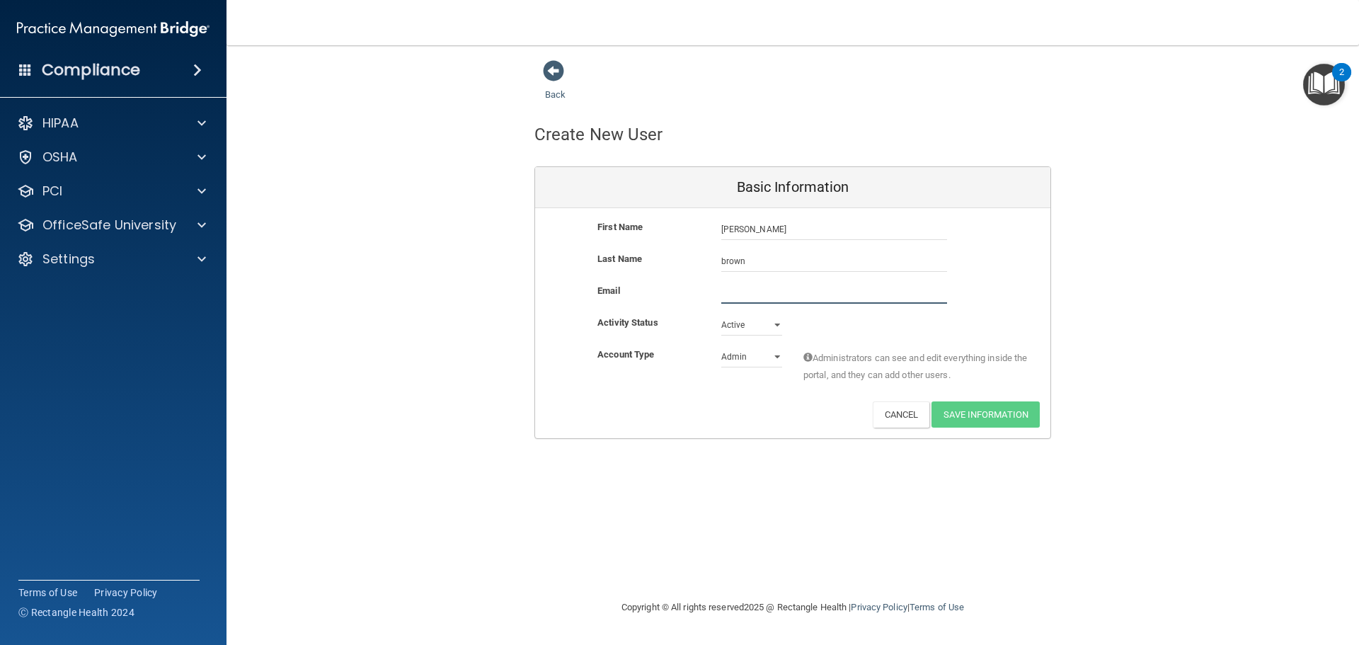
click at [733, 292] on input "email" at bounding box center [834, 292] width 226 height 21
type input "morgan.brown@ameridentco.com"
click at [752, 360] on select "Admin Member" at bounding box center [751, 359] width 61 height 21
select select "practice_member"
click at [721, 346] on select "Admin Member" at bounding box center [751, 356] width 61 height 21
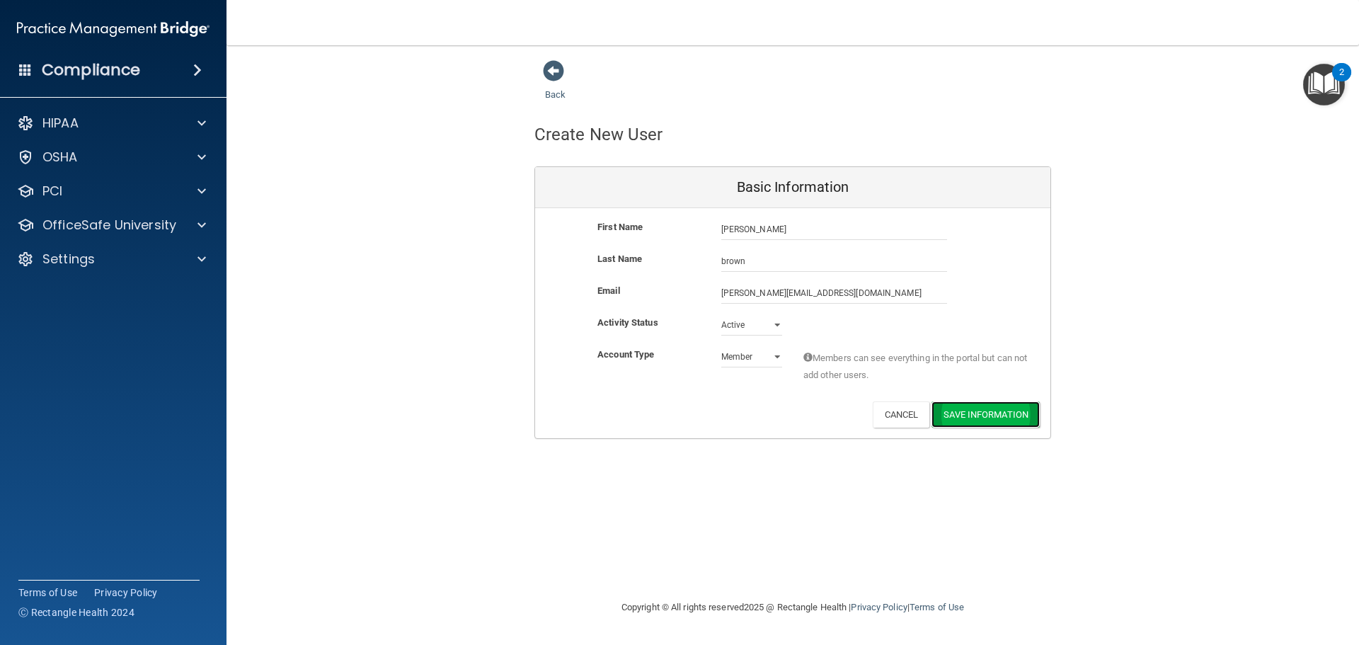
click at [980, 420] on button "Save Information" at bounding box center [986, 414] width 108 height 26
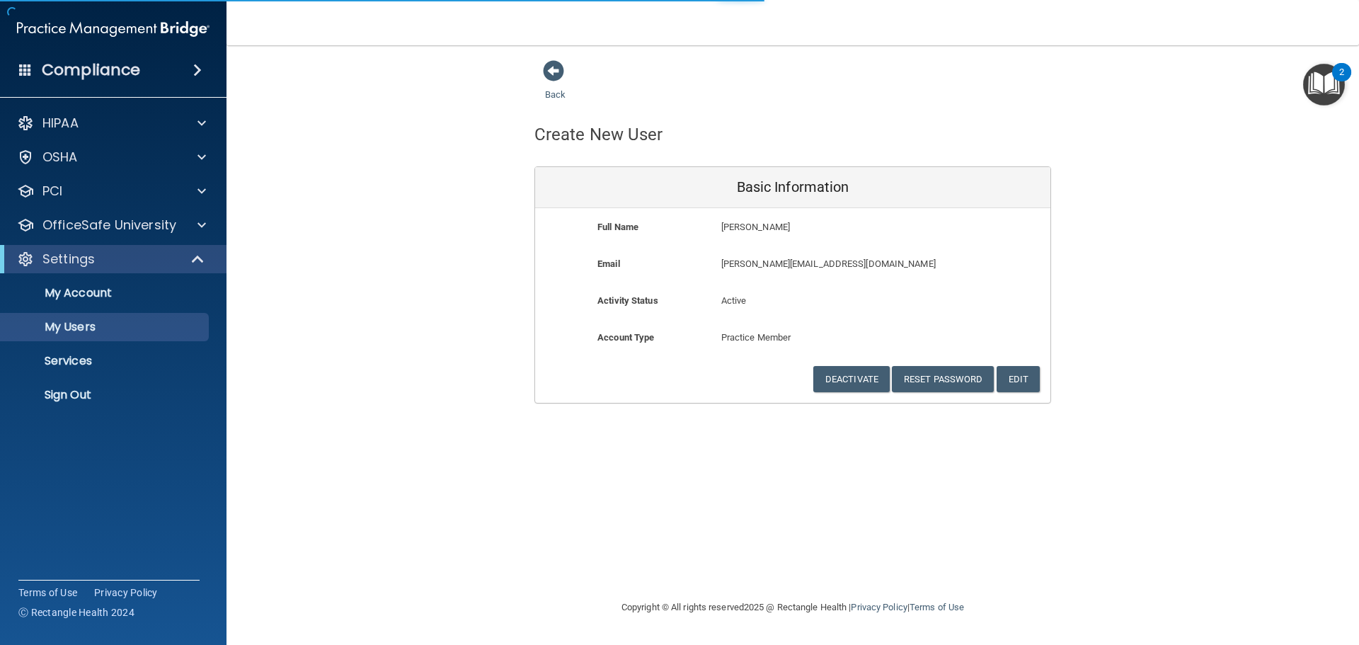
select select "20"
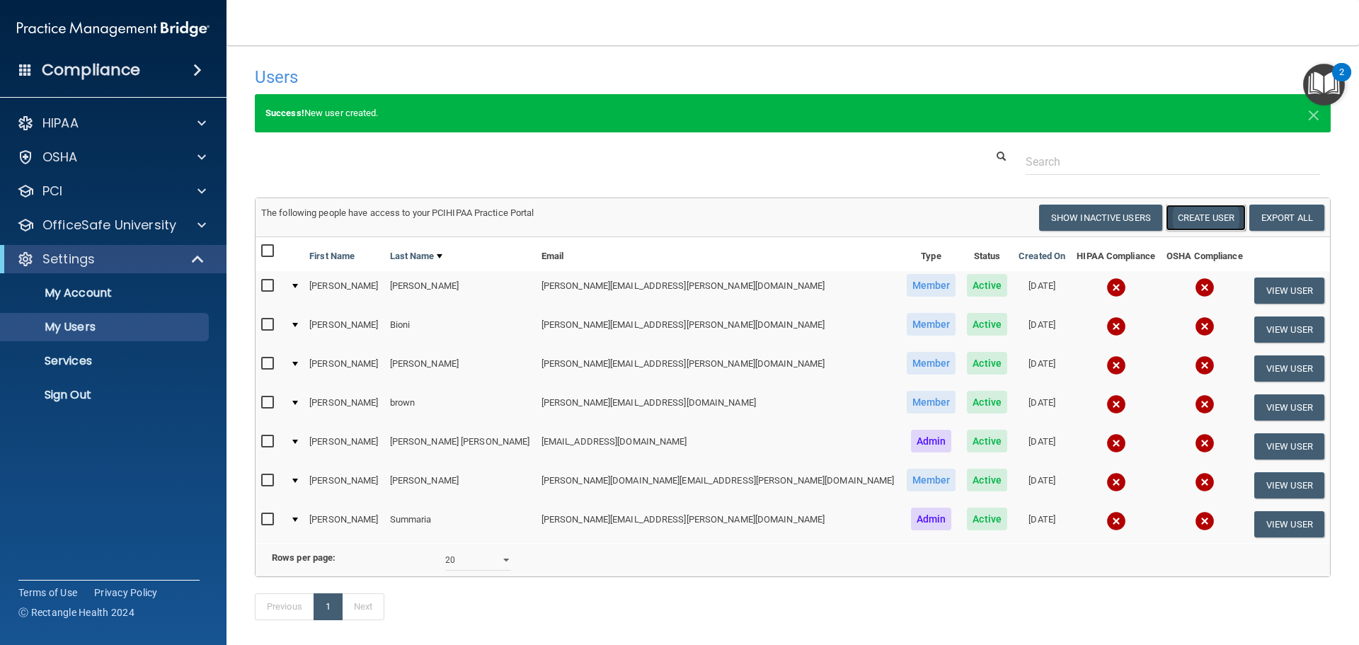
click at [1196, 215] on button "Create User" at bounding box center [1206, 218] width 80 height 26
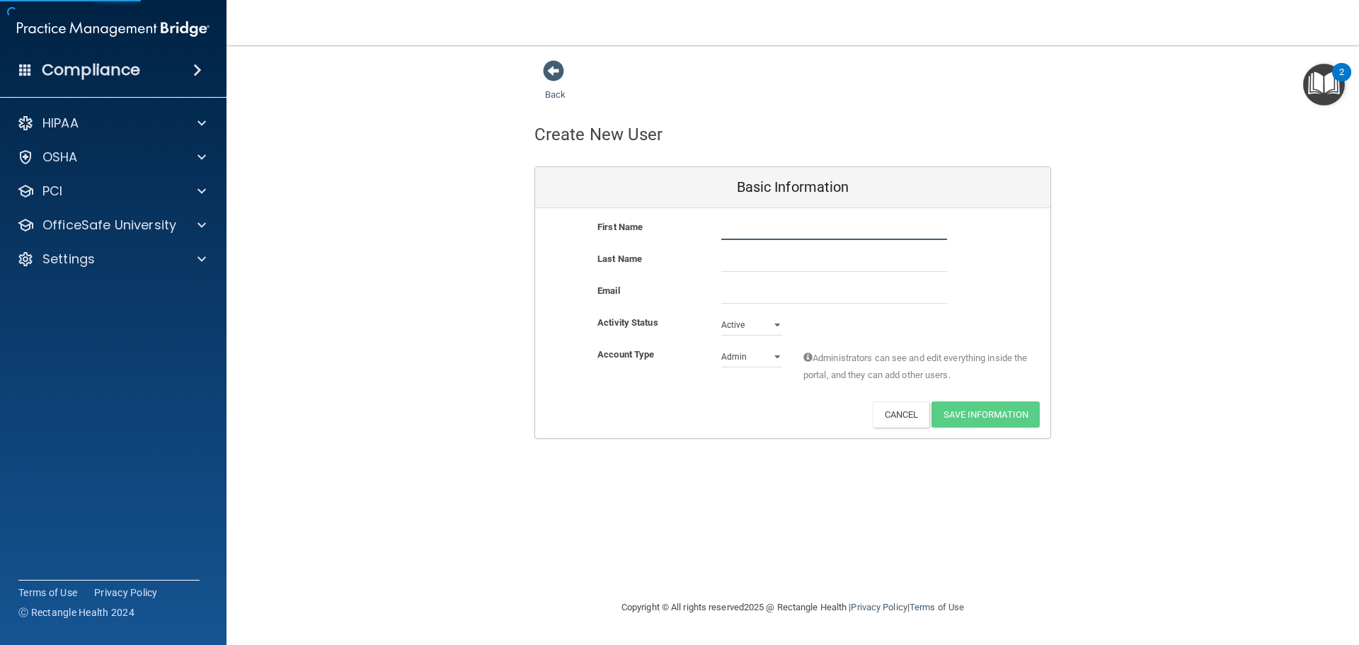
click at [759, 232] on input "text" at bounding box center [834, 229] width 226 height 21
type input "Sharon"
type input "Sharpiro"
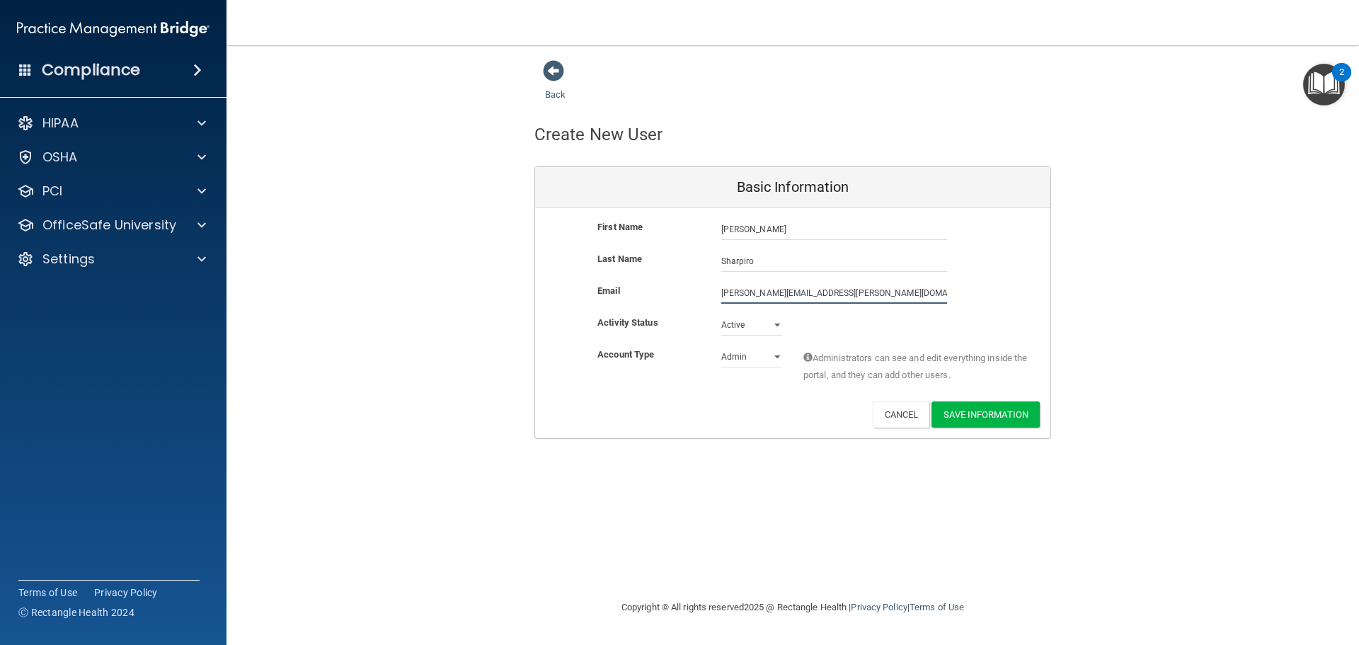
type input "sharon.shapiro@ameridentco.com"
click at [762, 361] on select "Admin Member" at bounding box center [751, 359] width 61 height 21
select select "practice_member"
click at [721, 346] on select "Admin Member" at bounding box center [751, 356] width 61 height 21
click at [962, 412] on button "Save Information" at bounding box center [986, 414] width 108 height 26
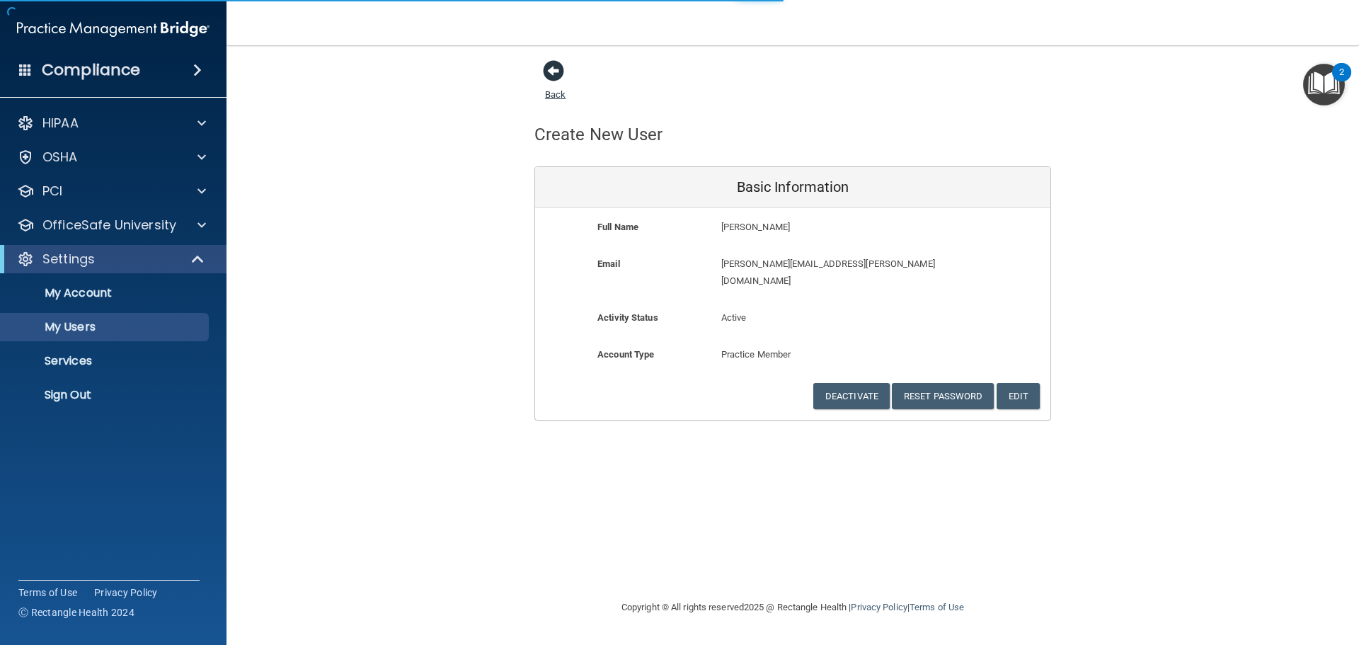
select select "20"
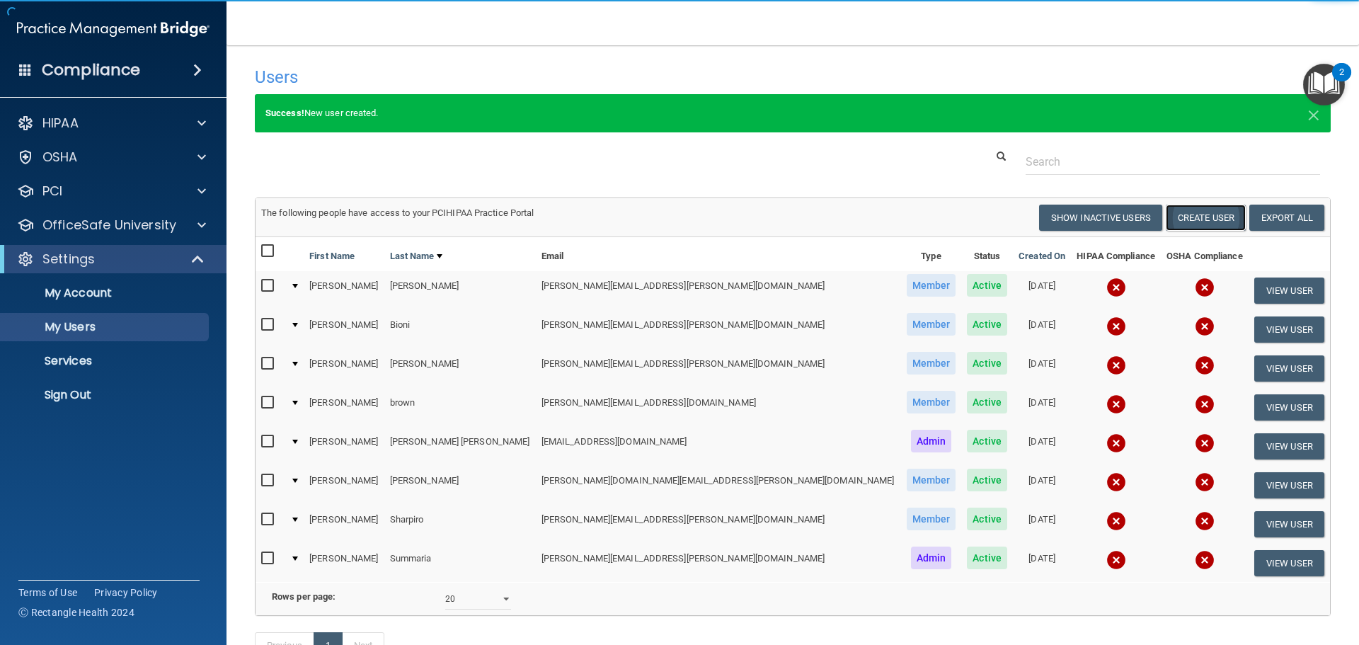
click at [1188, 214] on button "Create User" at bounding box center [1206, 218] width 80 height 26
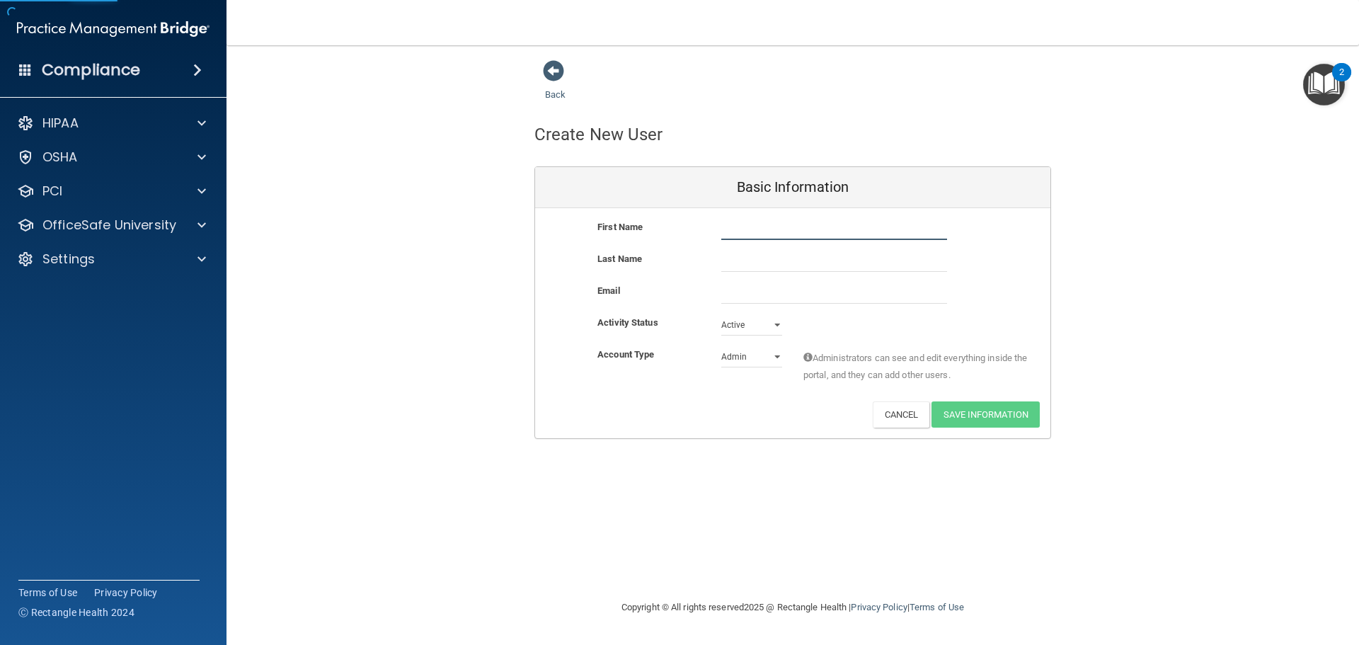
click at [740, 229] on input "text" at bounding box center [834, 229] width 226 height 21
type input "Joseph"
type input "Gurecka"
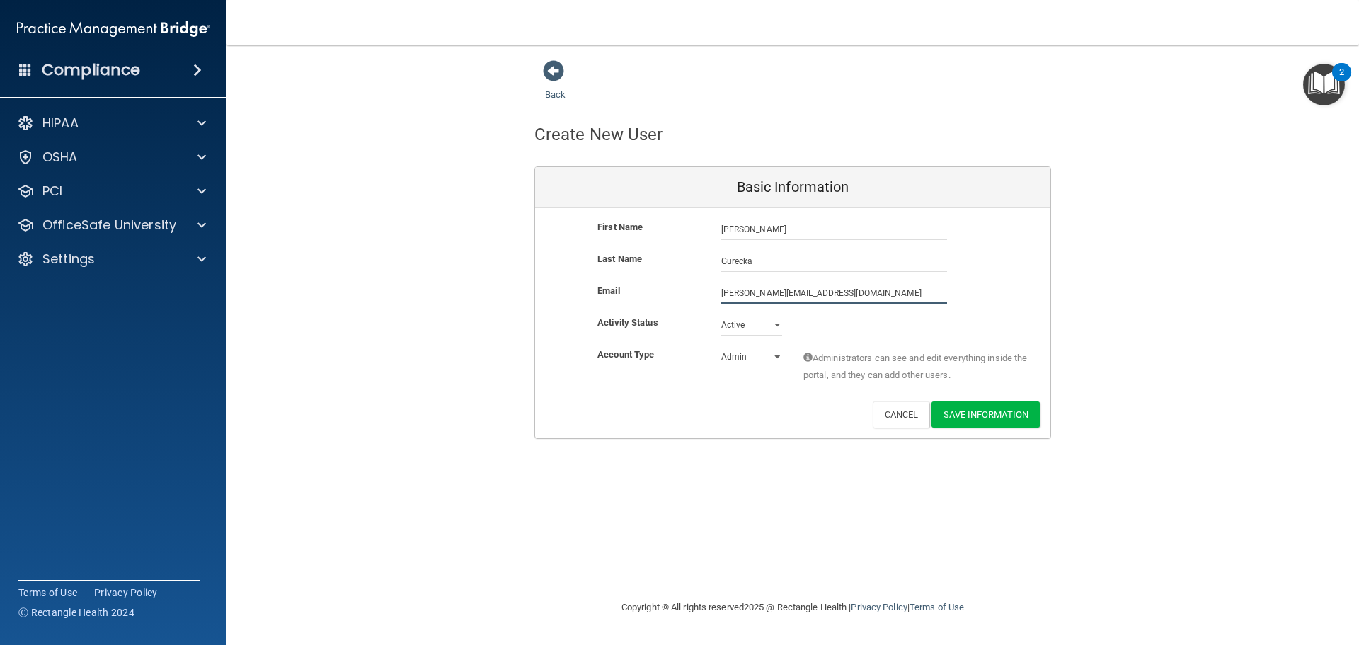
type input "joseph.gurecka@ameridentco.com"
click at [752, 350] on select "Admin Member" at bounding box center [751, 359] width 61 height 21
select select "practice_member"
click at [721, 346] on select "Admin Member" at bounding box center [751, 356] width 61 height 21
click at [1012, 414] on button "Save Information" at bounding box center [986, 414] width 108 height 26
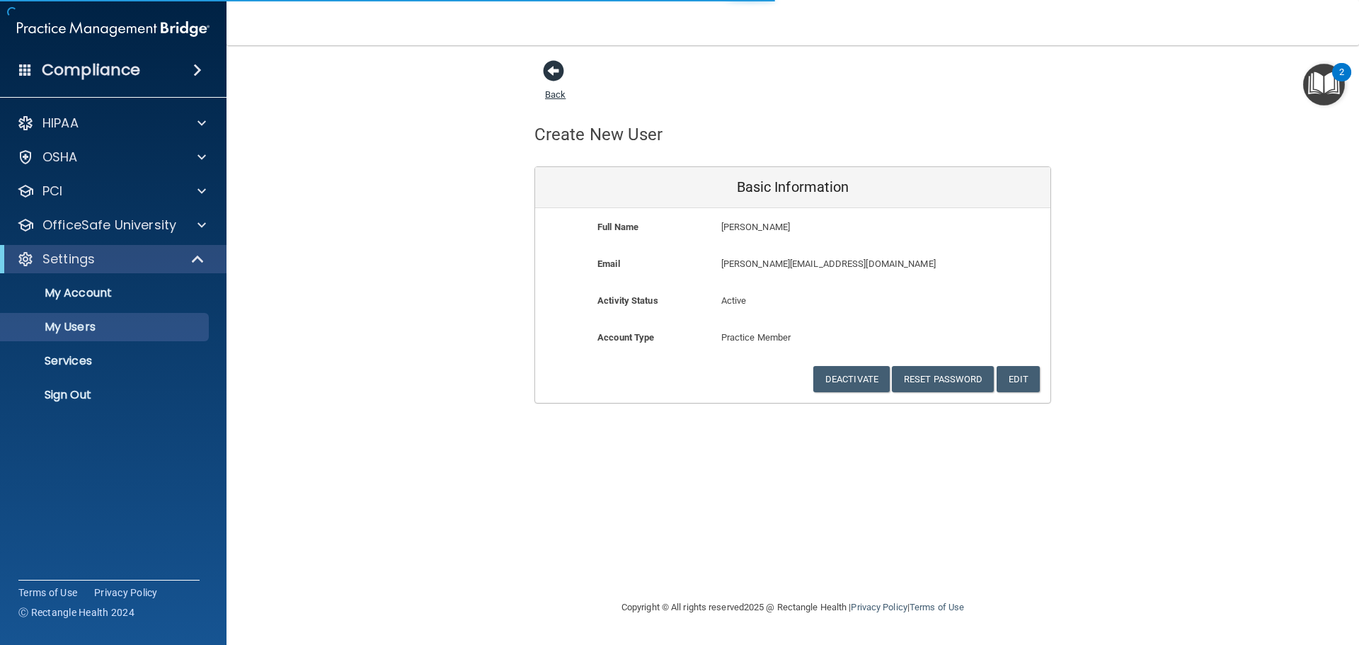
select select "20"
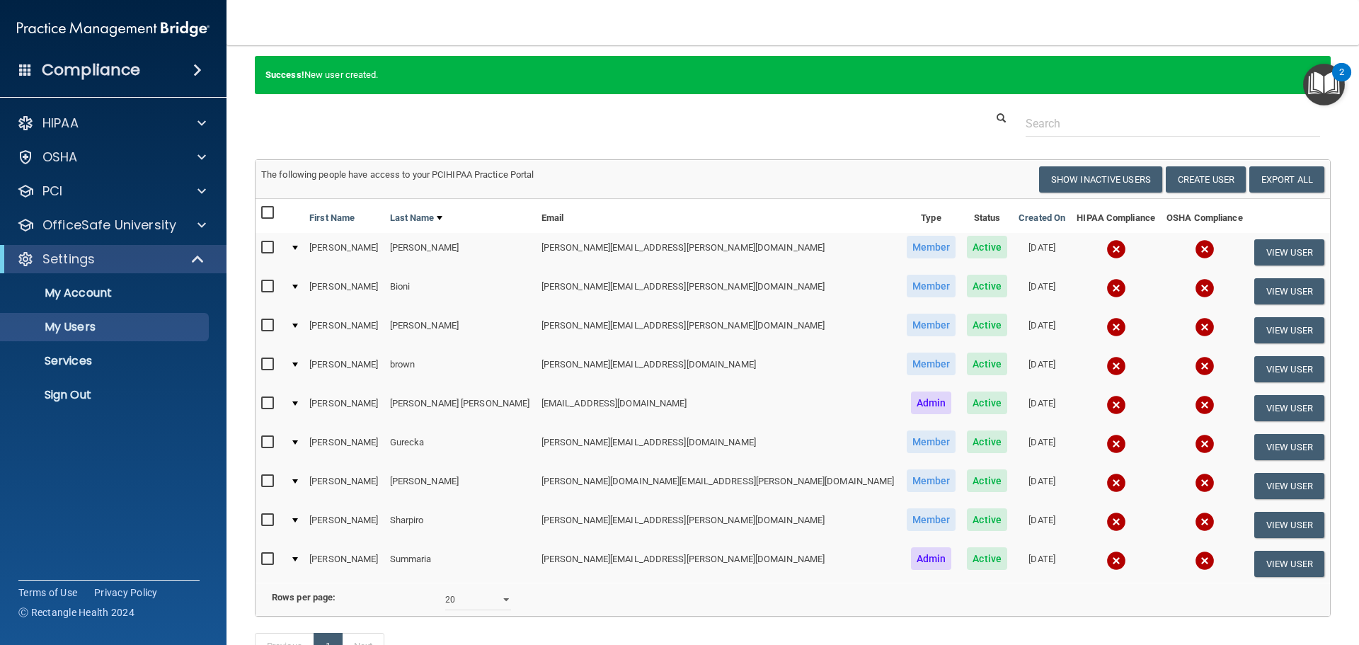
scroll to position [153, 0]
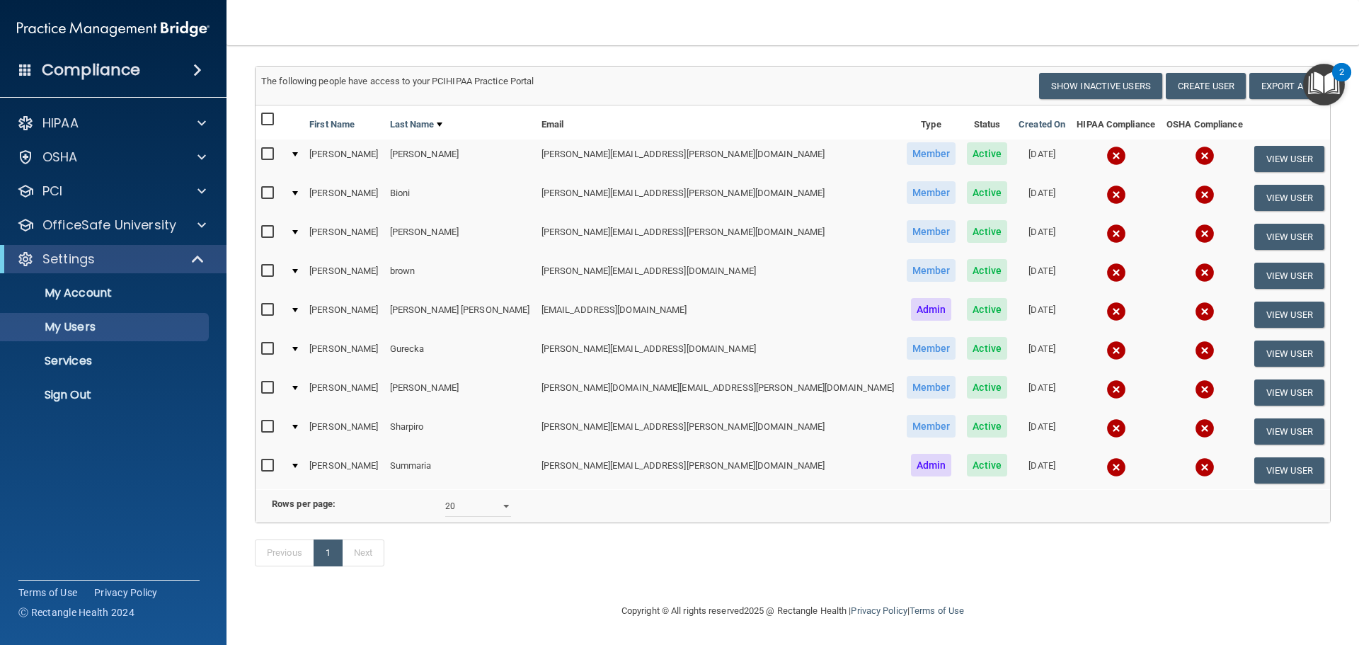
click at [1322, 83] on img "Open Resource Center, 2 new notifications" at bounding box center [1324, 85] width 42 height 42
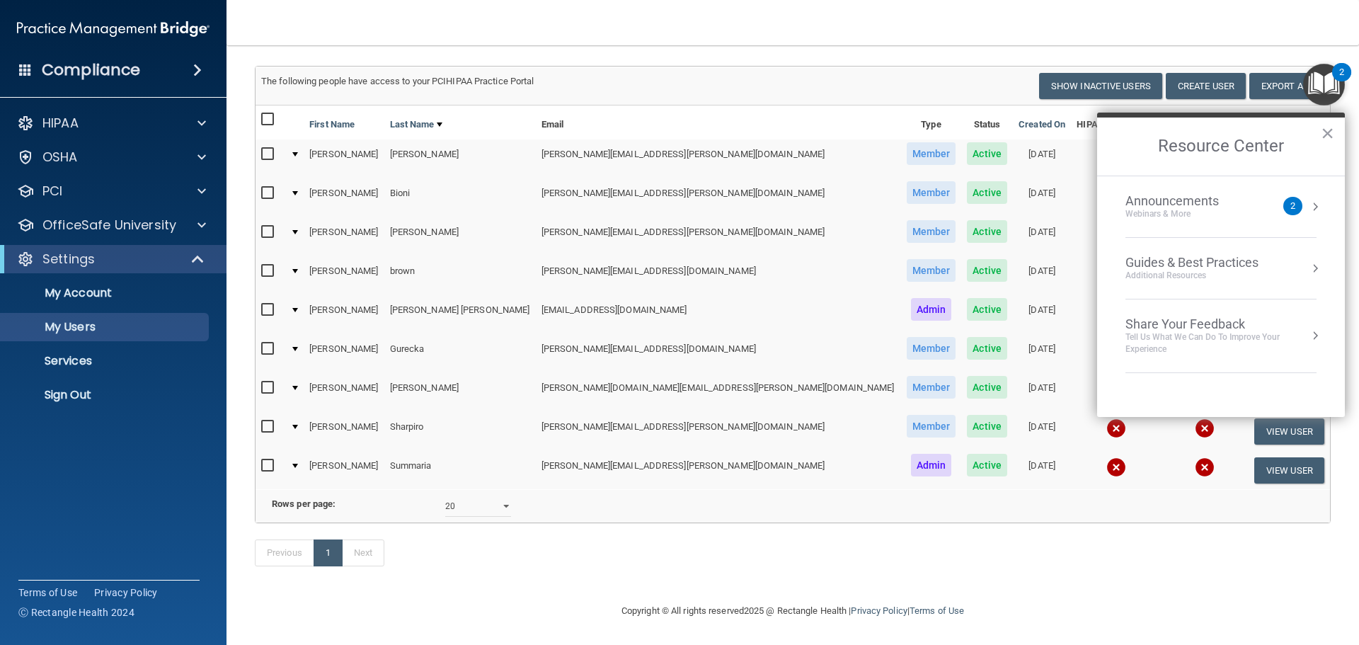
click at [1238, 205] on div "Announcements" at bounding box center [1187, 201] width 122 height 16
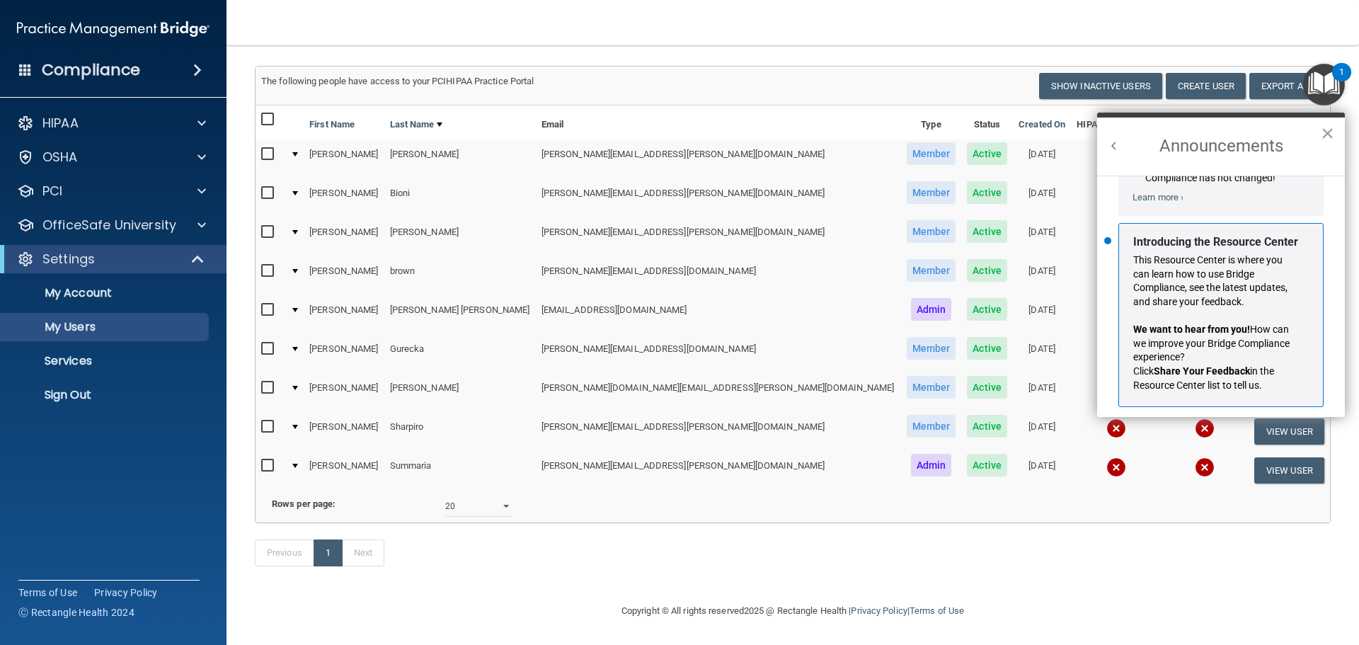
scroll to position [248, 0]
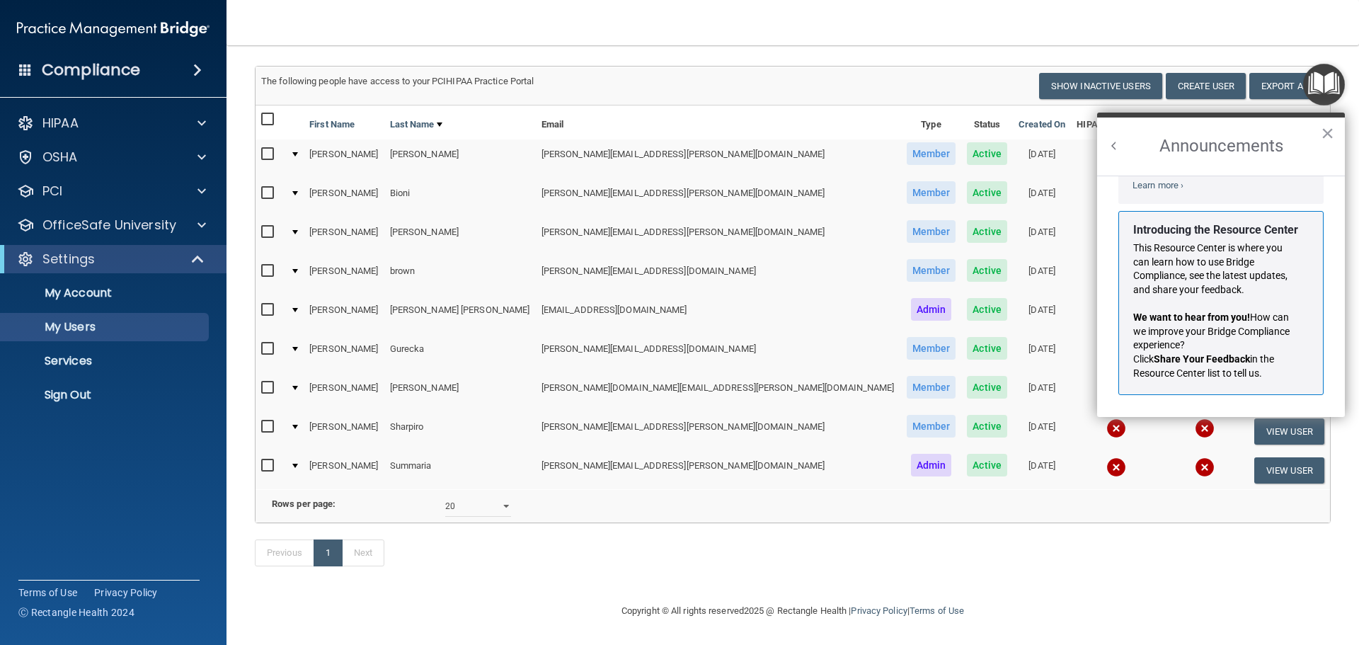
click at [933, 28] on nav "Toggle navigation Angela Summaria angela.summaria@ameridentco.com Manage My Ent…" at bounding box center [793, 22] width 1133 height 45
click at [47, 120] on p "HIPAA" at bounding box center [60, 123] width 36 height 17
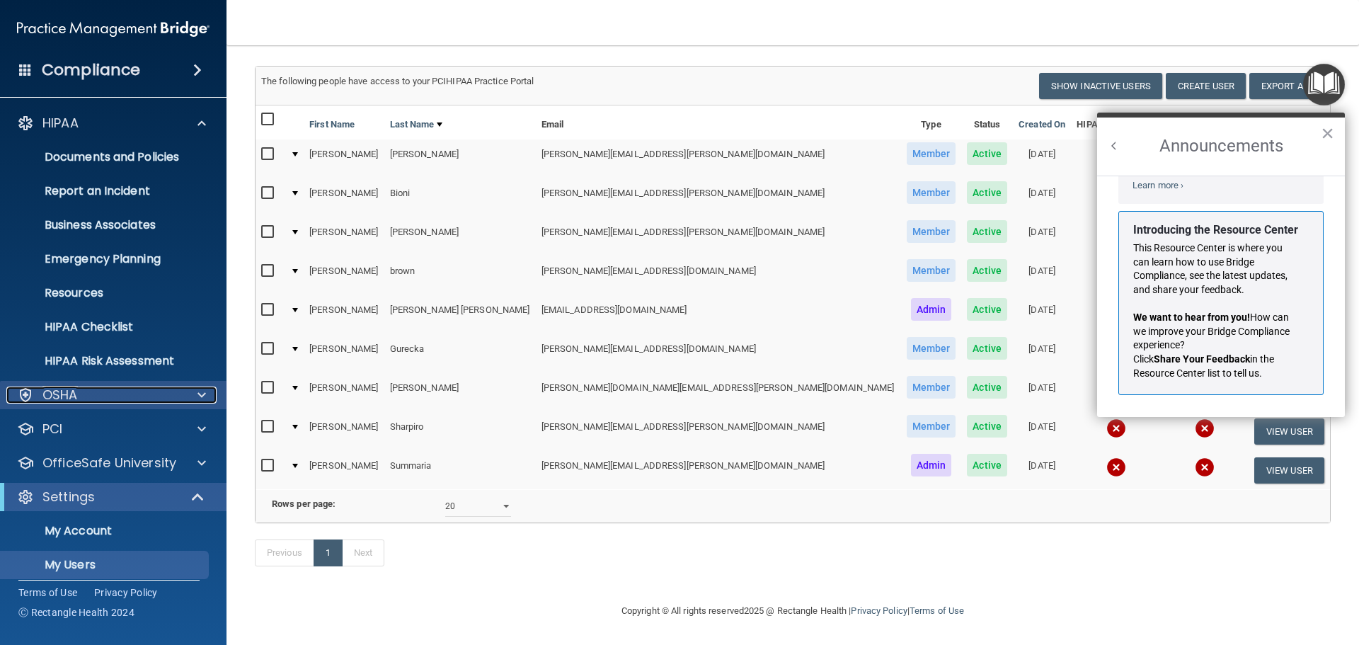
click at [48, 399] on p "OSHA" at bounding box center [59, 394] width 35 height 17
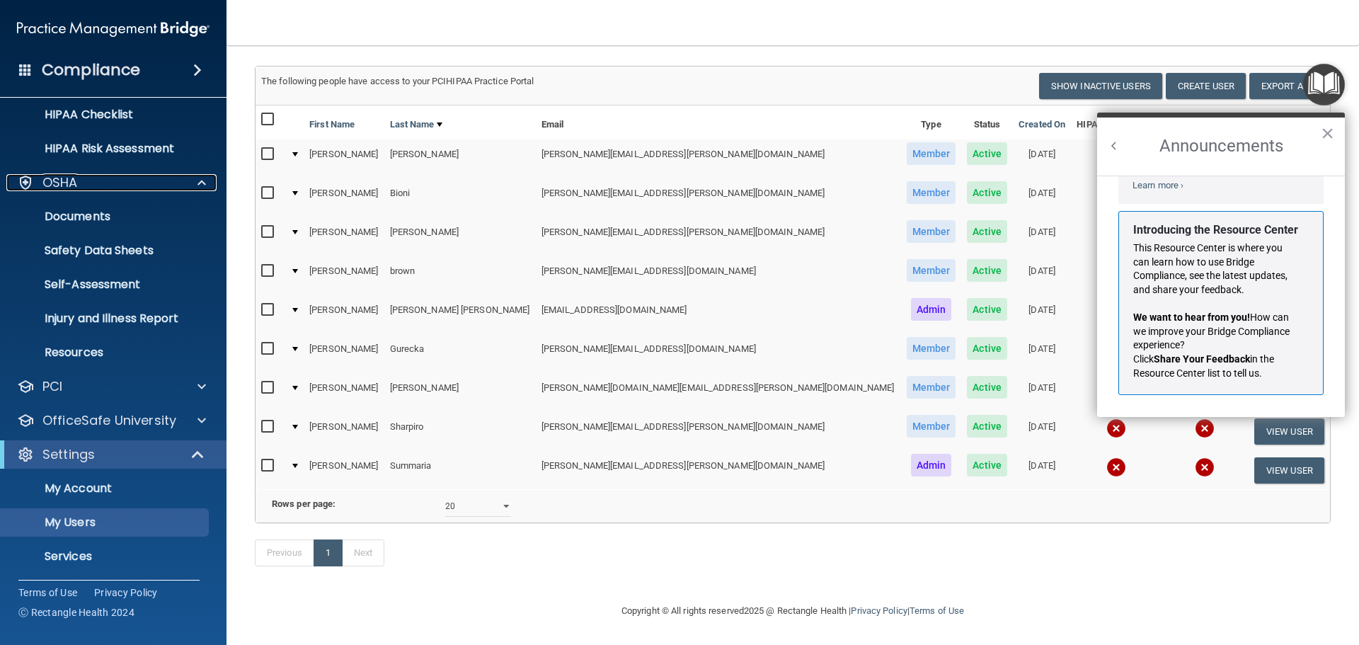
scroll to position [142, 0]
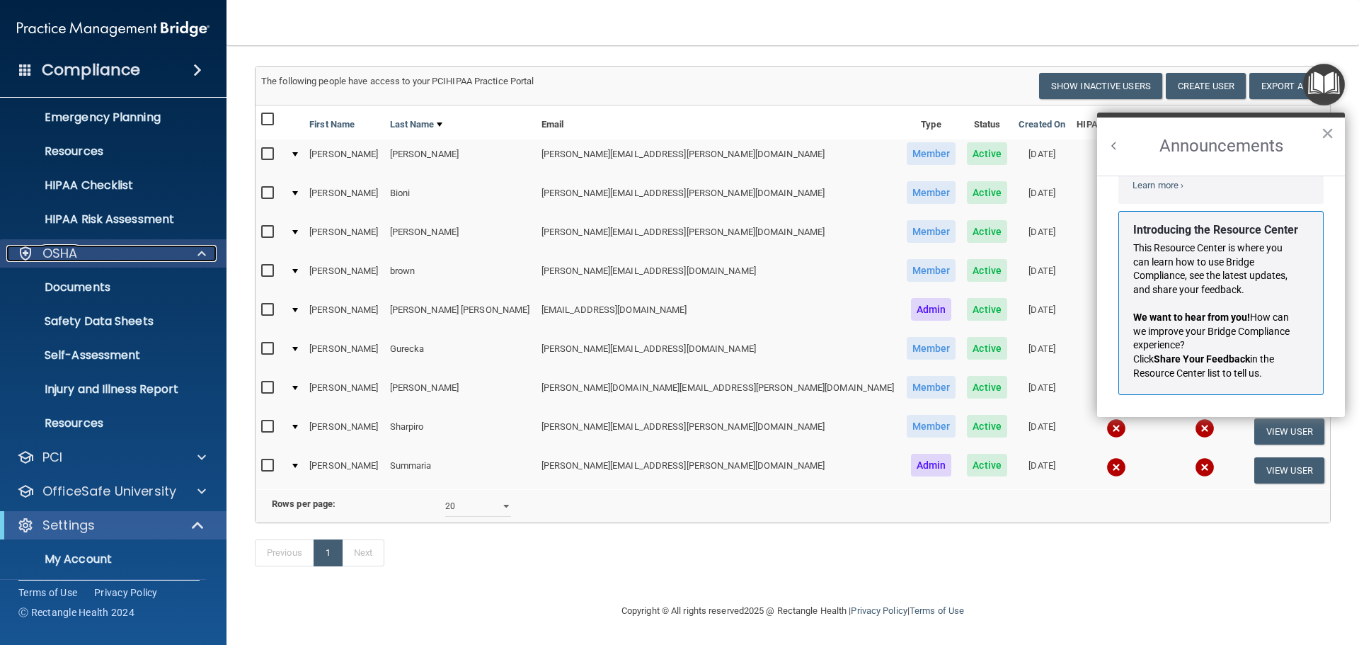
click at [197, 250] on div at bounding box center [199, 253] width 35 height 17
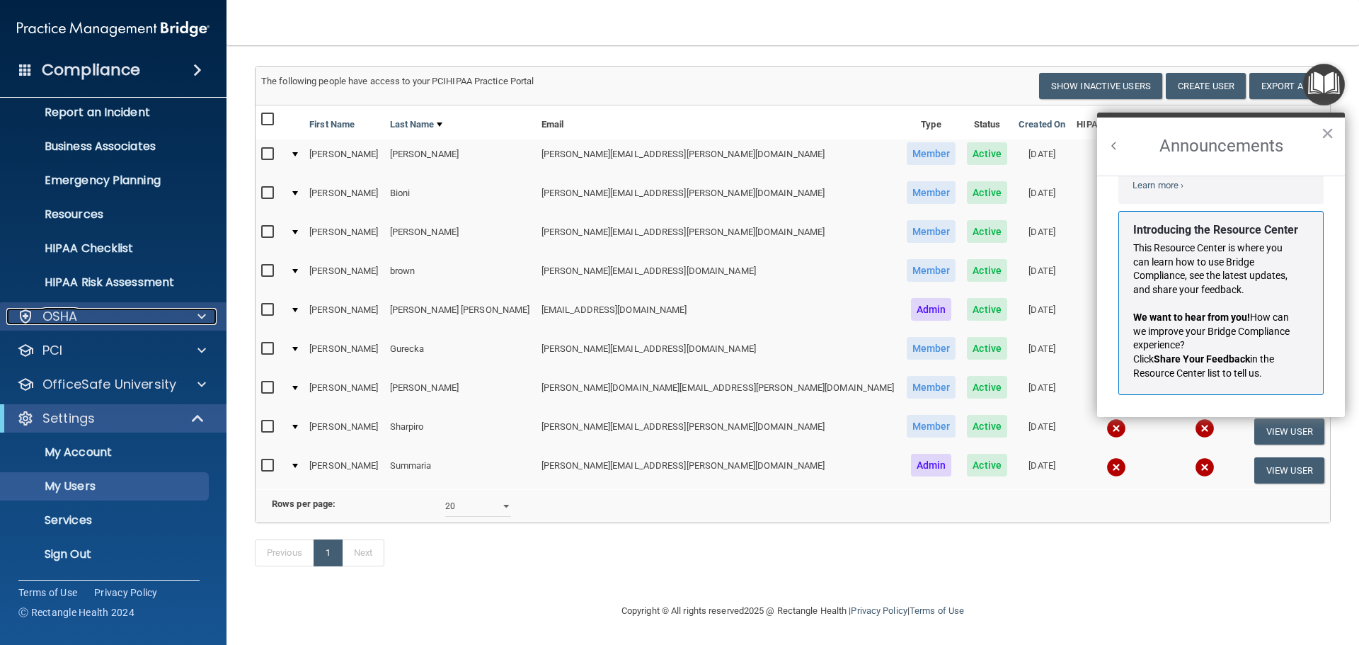
scroll to position [0, 0]
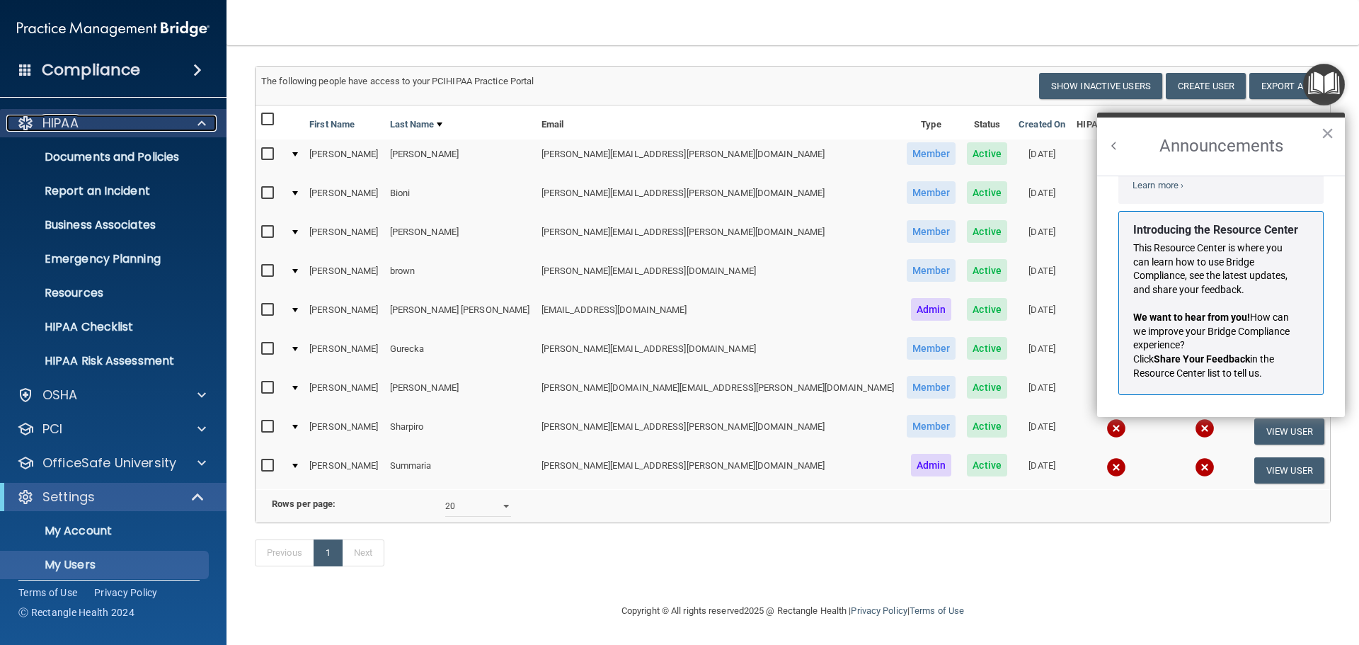
click at [199, 125] on span at bounding box center [201, 123] width 8 height 17
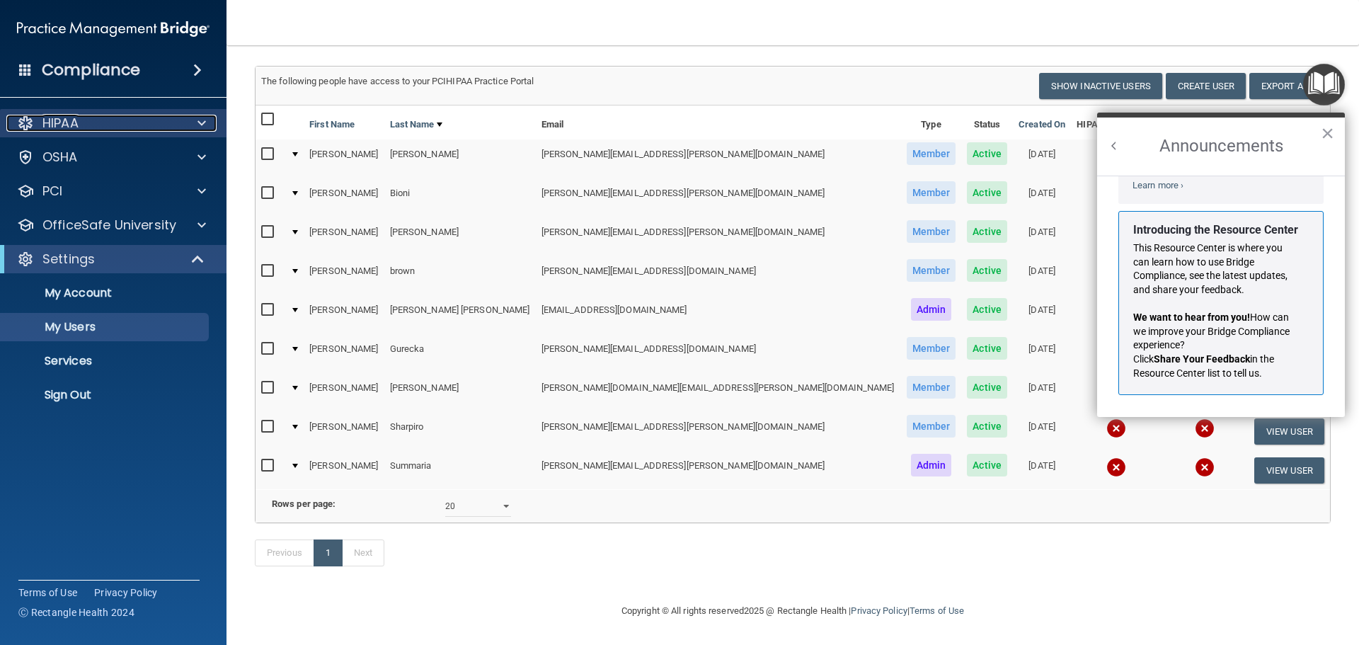
click at [32, 122] on div at bounding box center [25, 123] width 17 height 17
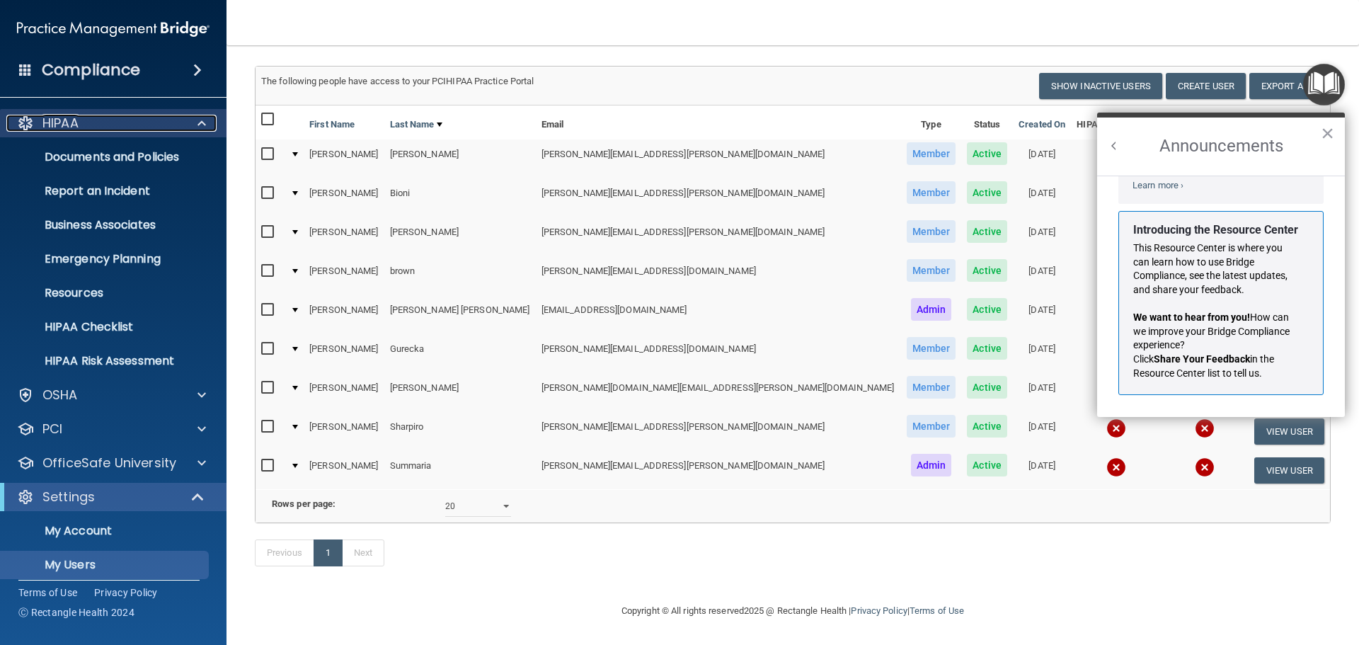
click at [32, 122] on div at bounding box center [25, 123] width 17 height 17
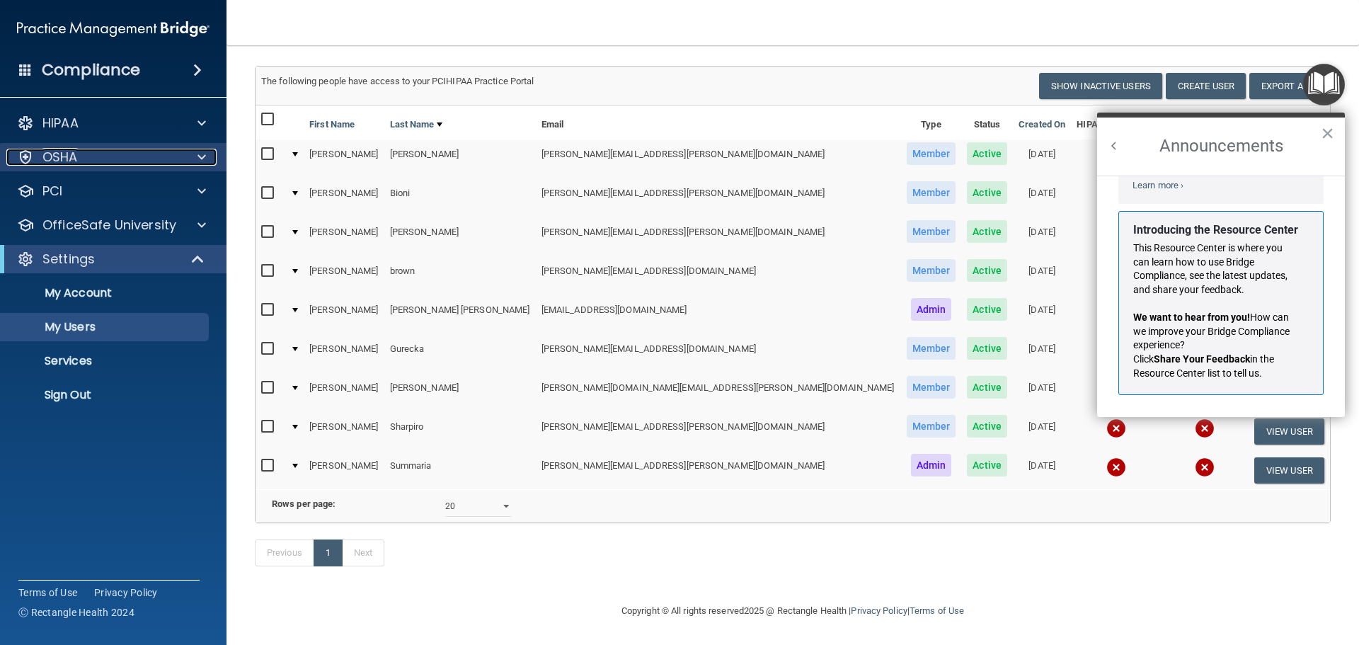
click at [70, 156] on p "OSHA" at bounding box center [59, 157] width 35 height 17
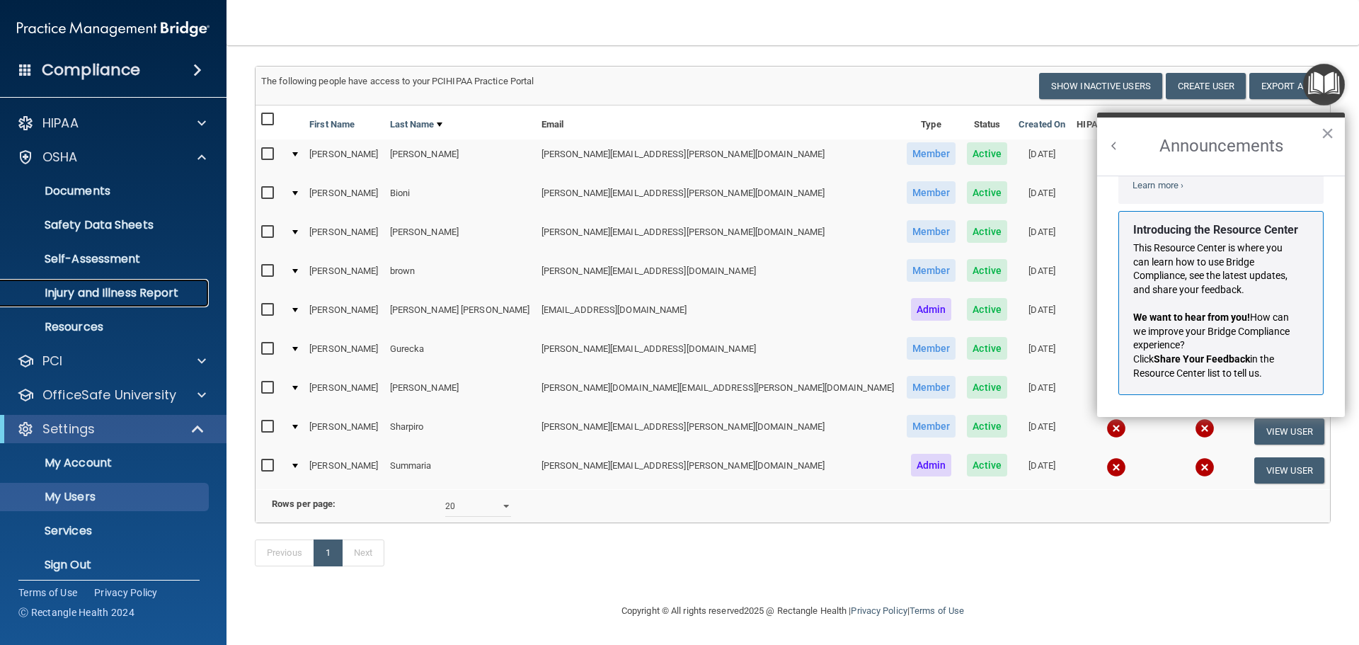
click at [101, 287] on p "Injury and Illness Report" at bounding box center [105, 293] width 193 height 14
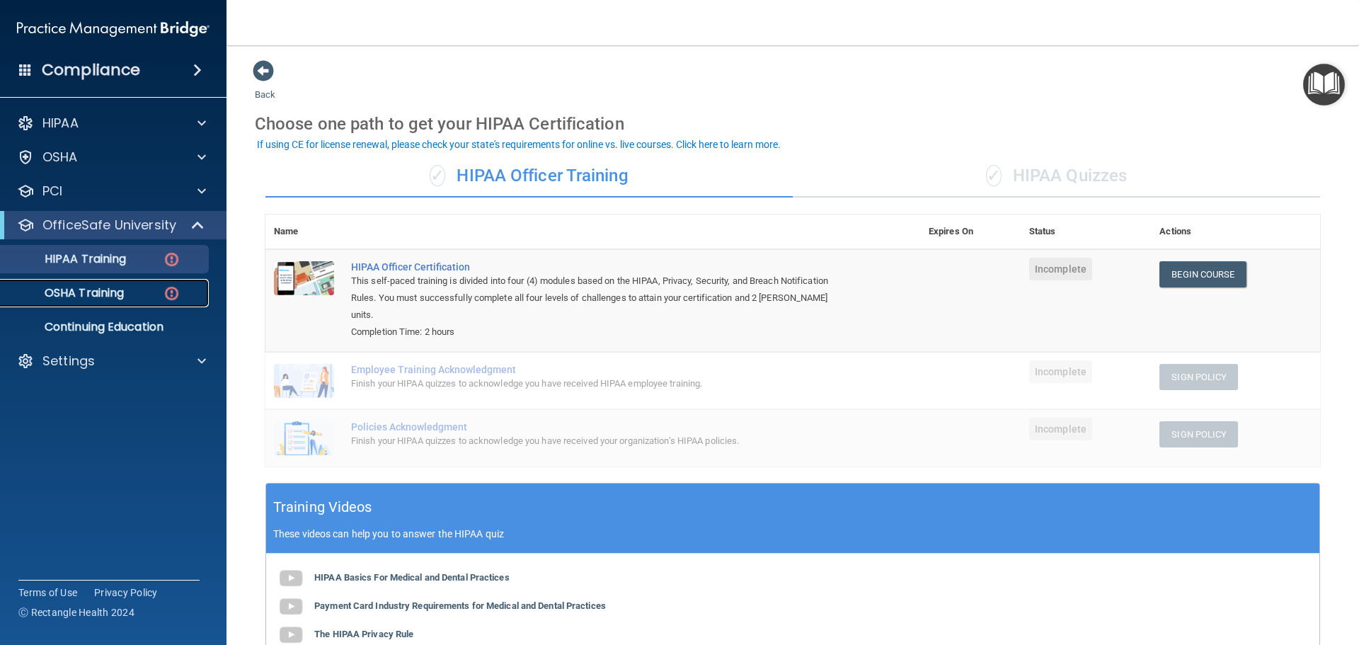
click at [70, 292] on p "OSHA Training" at bounding box center [66, 293] width 115 height 14
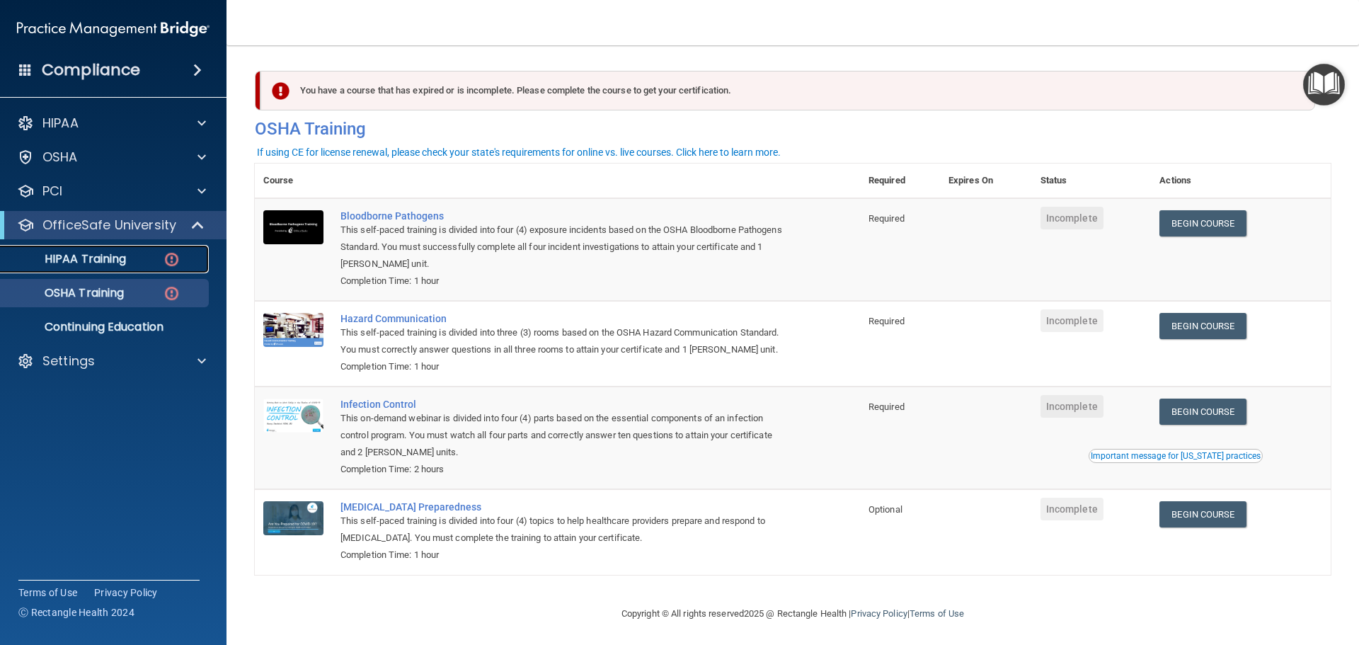
click at [74, 260] on p "HIPAA Training" at bounding box center [67, 259] width 117 height 14
